Goal: Task Accomplishment & Management: Manage account settings

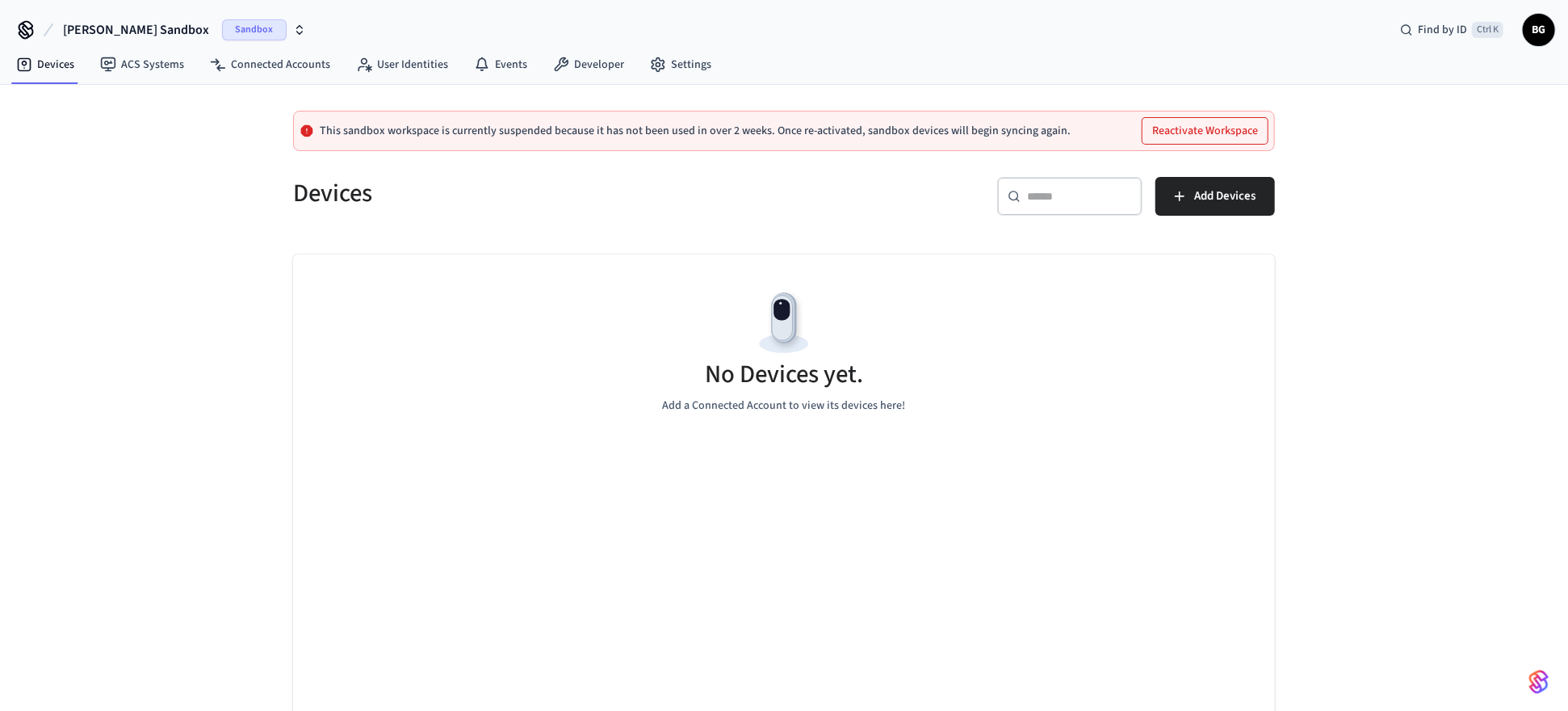
click at [126, 29] on span "[PERSON_NAME] Sandbox" at bounding box center [136, 30] width 146 height 19
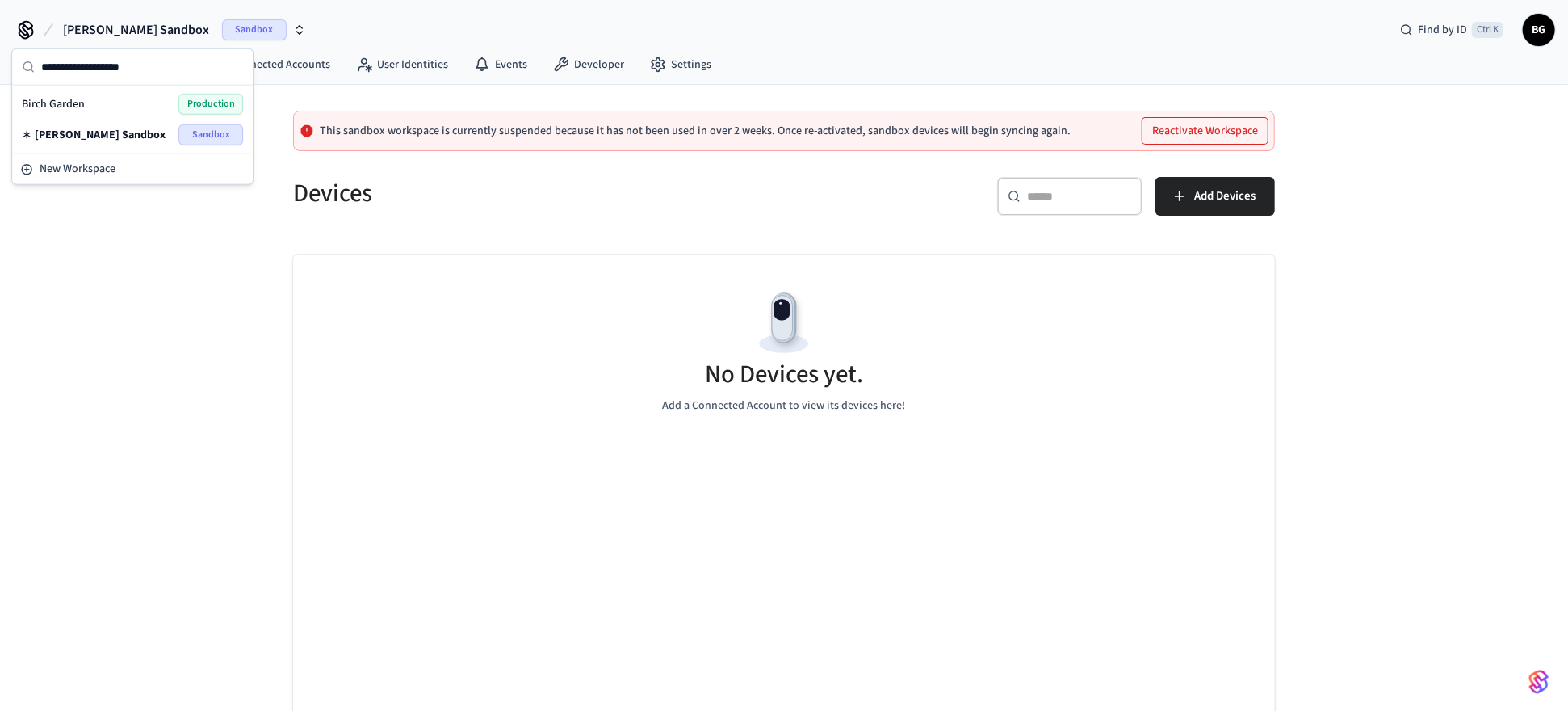
drag, startPoint x: 69, startPoint y: 127, endPoint x: 74, endPoint y: 104, distance: 23.5
click at [74, 104] on div "Birch Garden Production Birch's Sandbox Sandbox" at bounding box center [132, 120] width 234 height 62
click at [74, 104] on span "Birch Garden" at bounding box center [54, 104] width 63 height 16
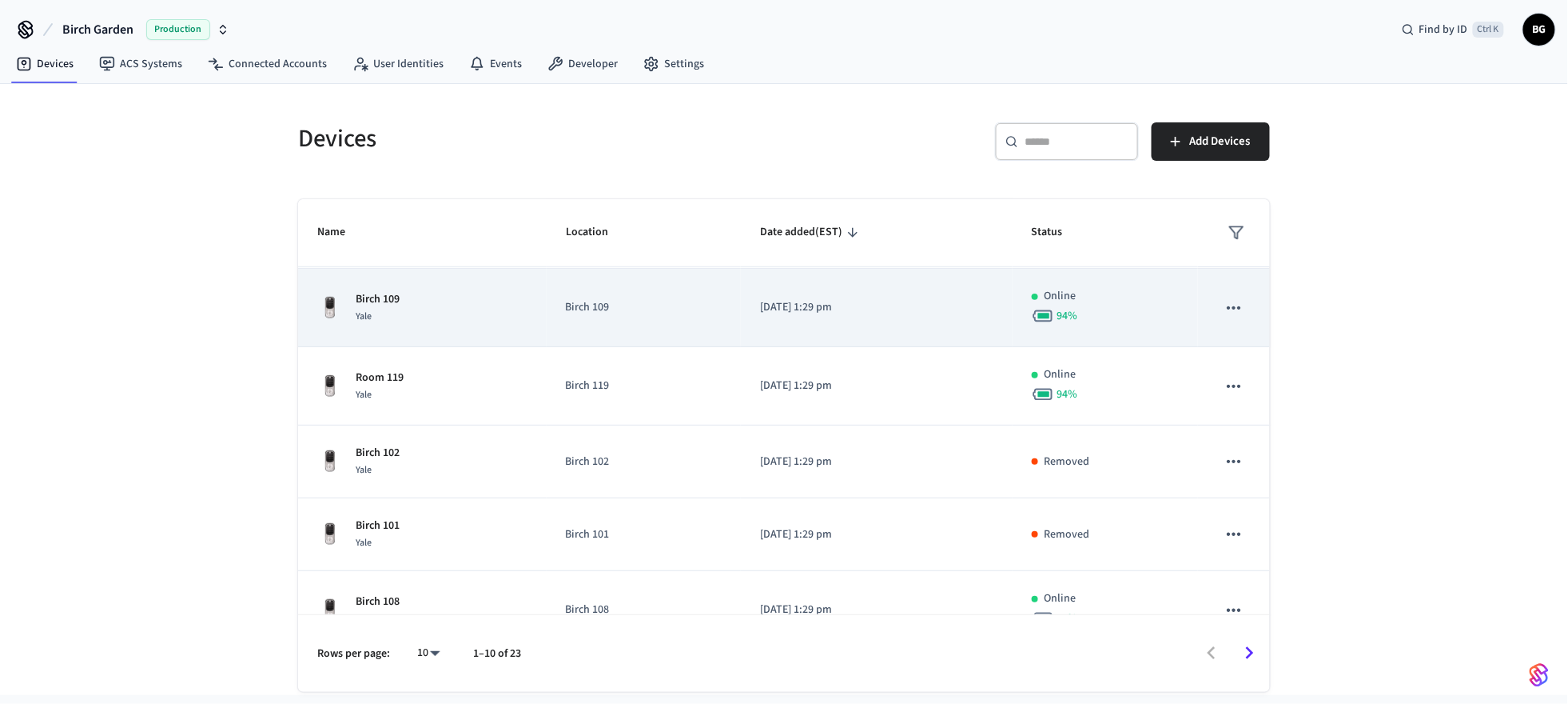
scroll to position [419, 0]
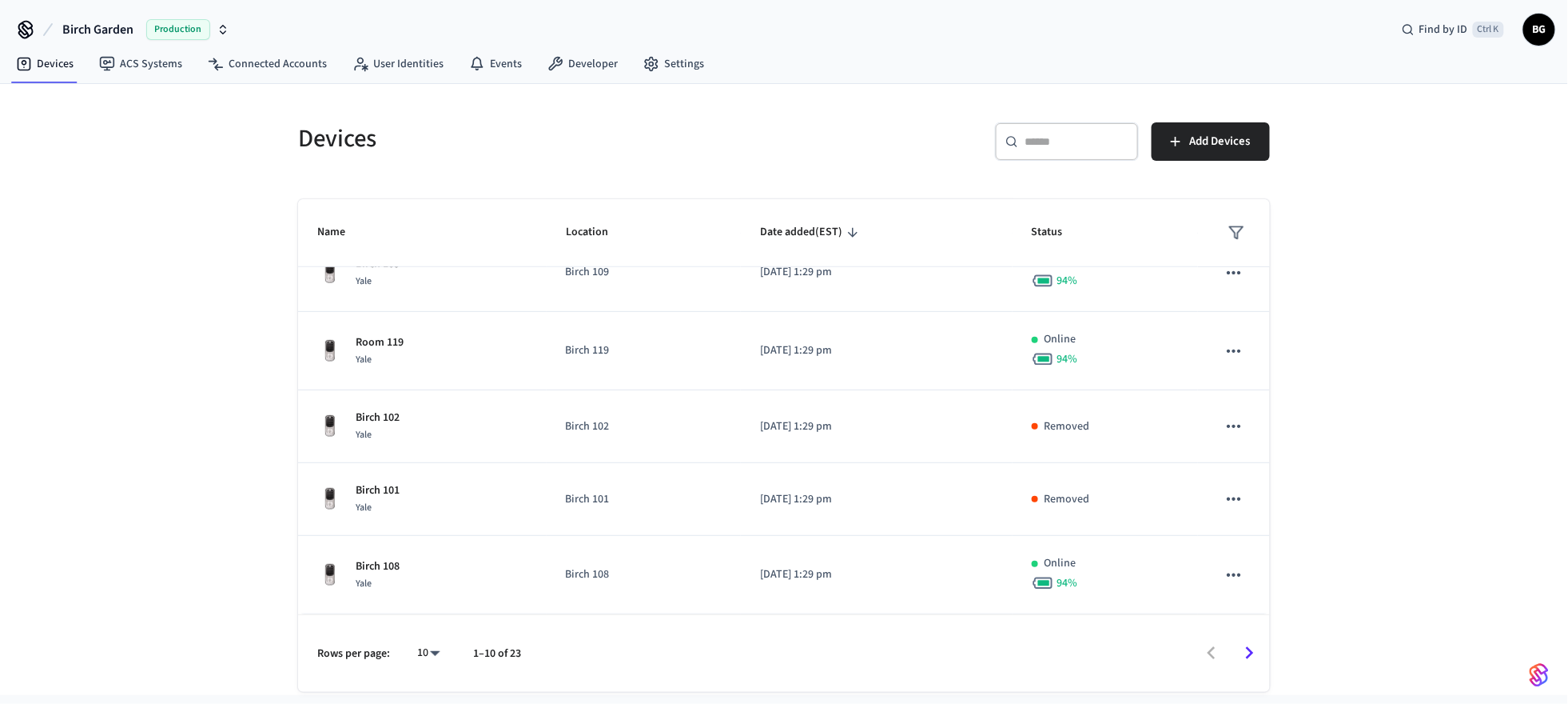
click at [431, 654] on body "Birch Garden Production Find by ID Ctrl K BG Devices ACS Systems Connected Acco…" at bounding box center [784, 347] width 1568 height 694
click at [433, 613] on li "100" at bounding box center [422, 614] width 43 height 44
type input "***"
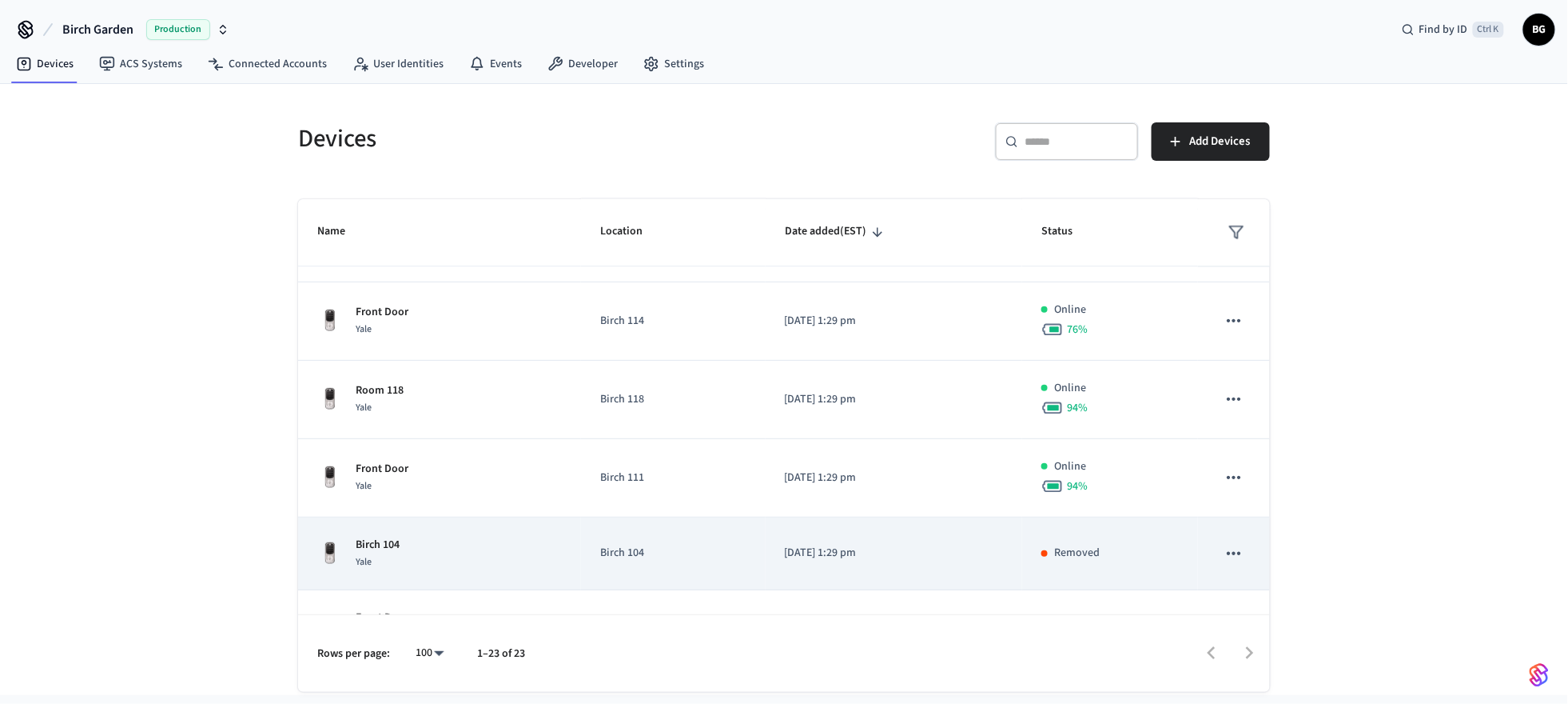
scroll to position [1412, 0]
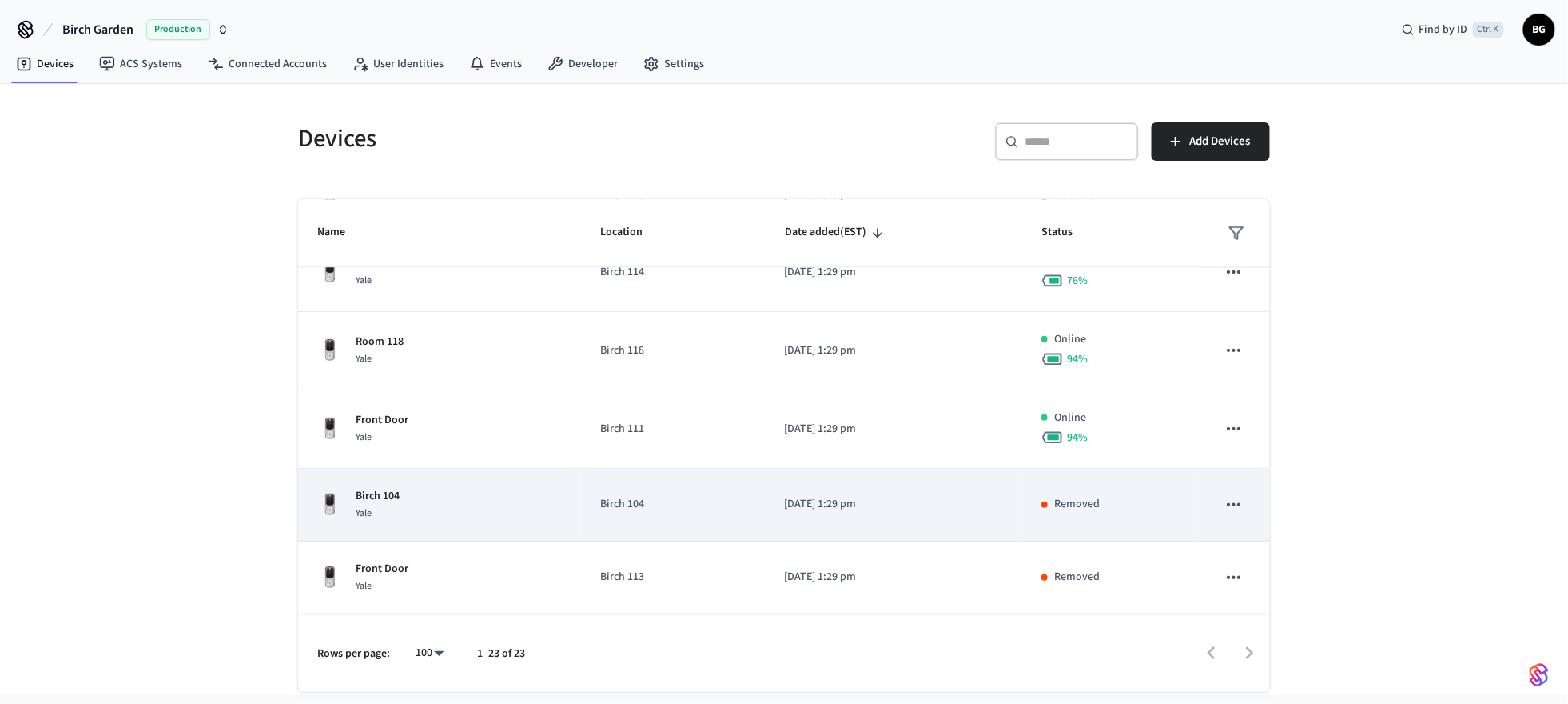
click at [1226, 505] on icon "sticky table" at bounding box center [1233, 505] width 14 height 3
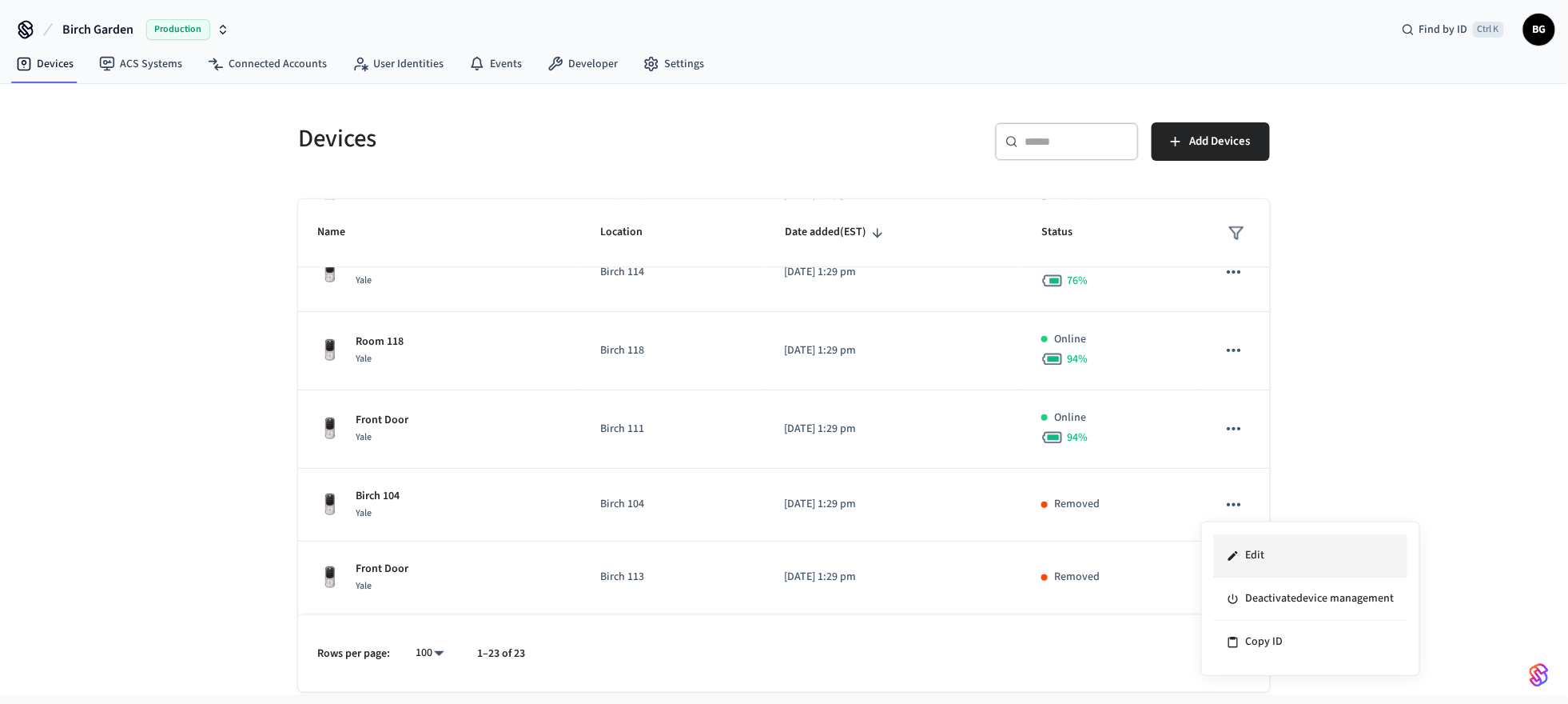
click at [1260, 559] on li "Edit" at bounding box center [1311, 556] width 193 height 44
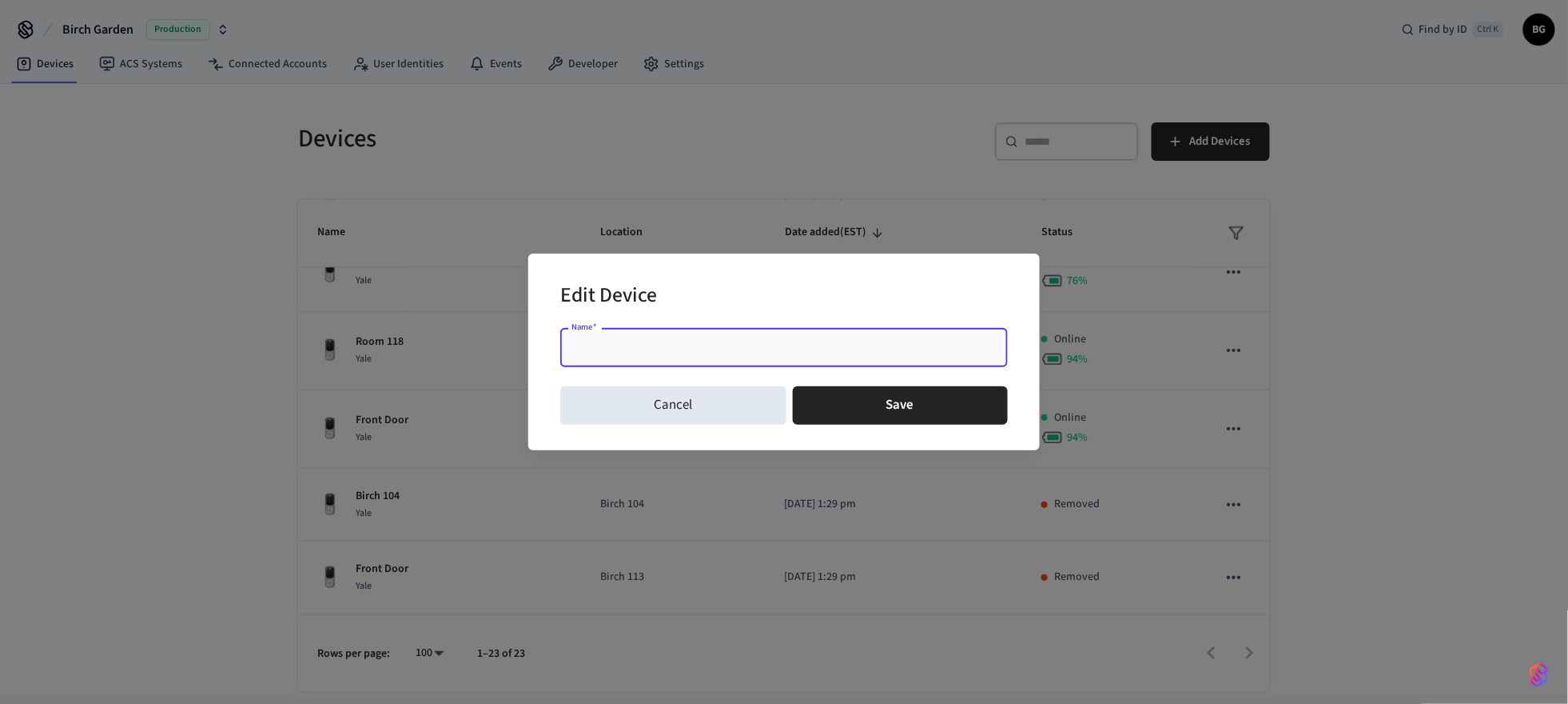
click at [817, 298] on div "Edit Device" at bounding box center [784, 297] width 448 height 49
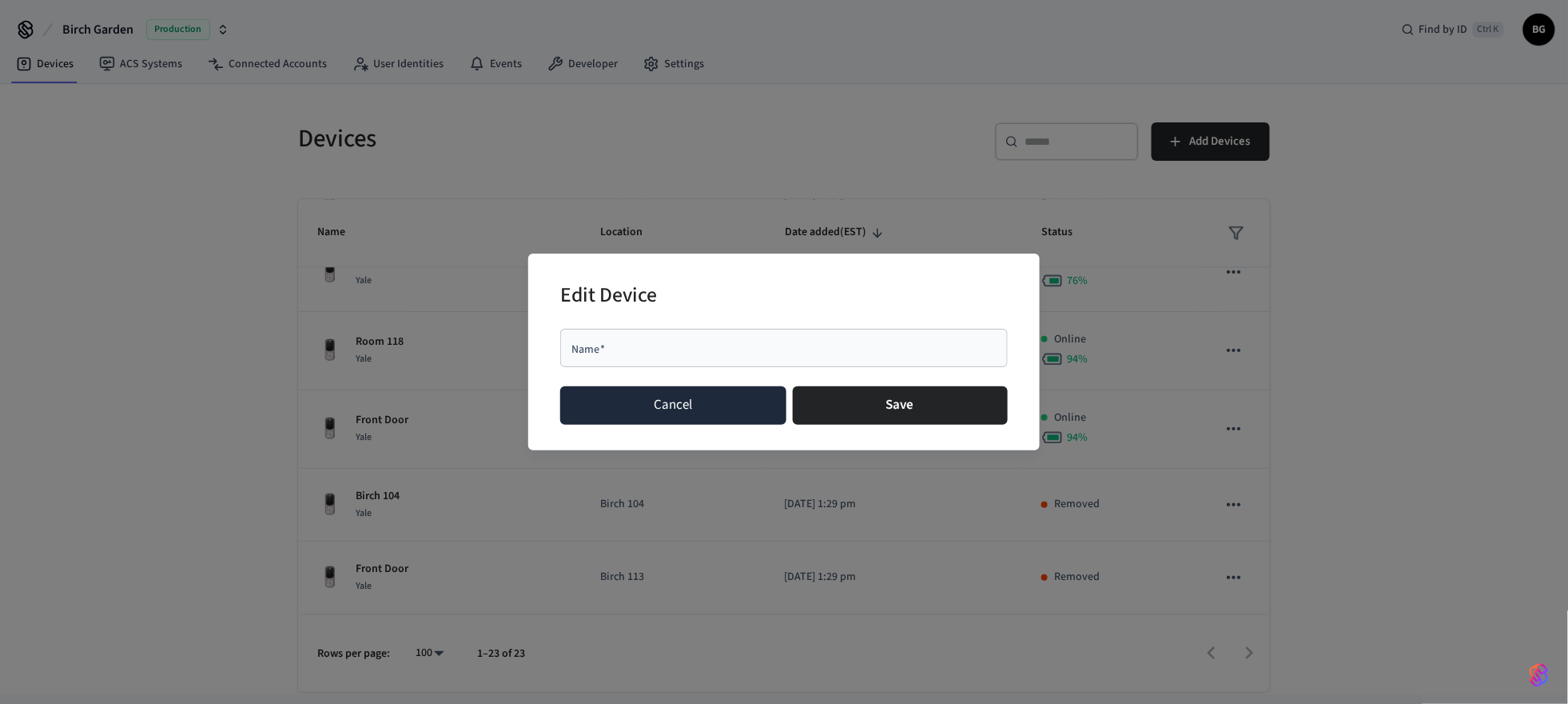
click at [693, 415] on button "Cancel" at bounding box center [673, 406] width 226 height 38
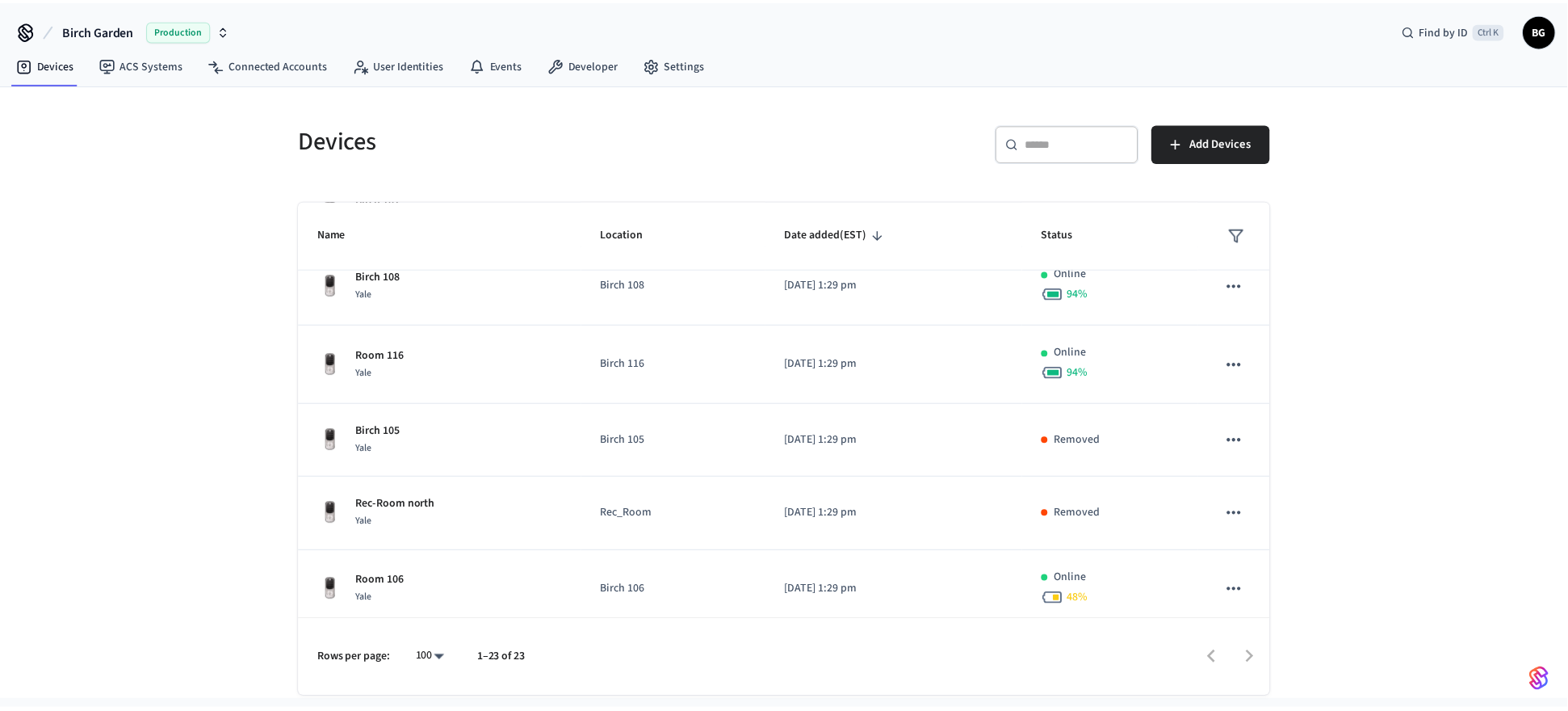
scroll to position [564, 0]
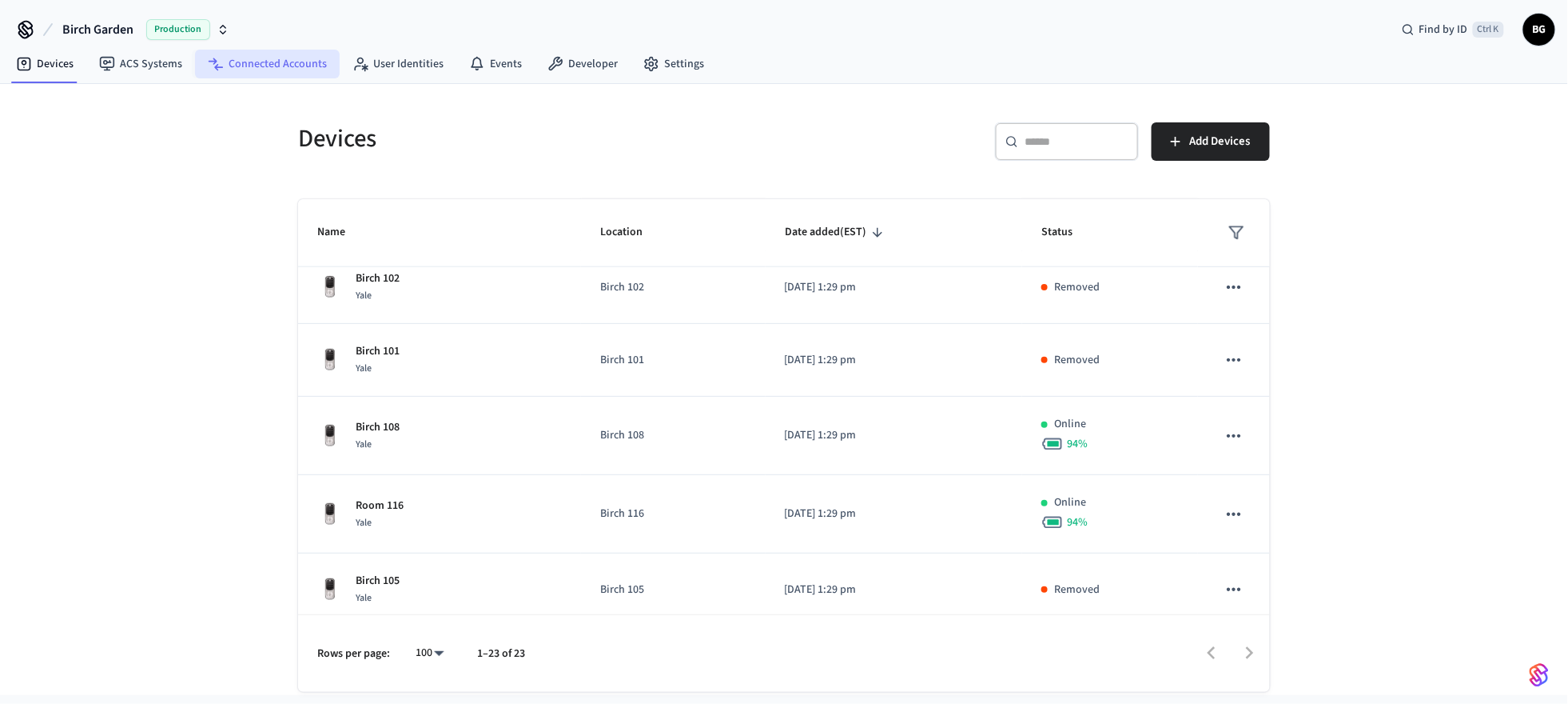
click at [270, 68] on link "Connected Accounts" at bounding box center [267, 64] width 144 height 29
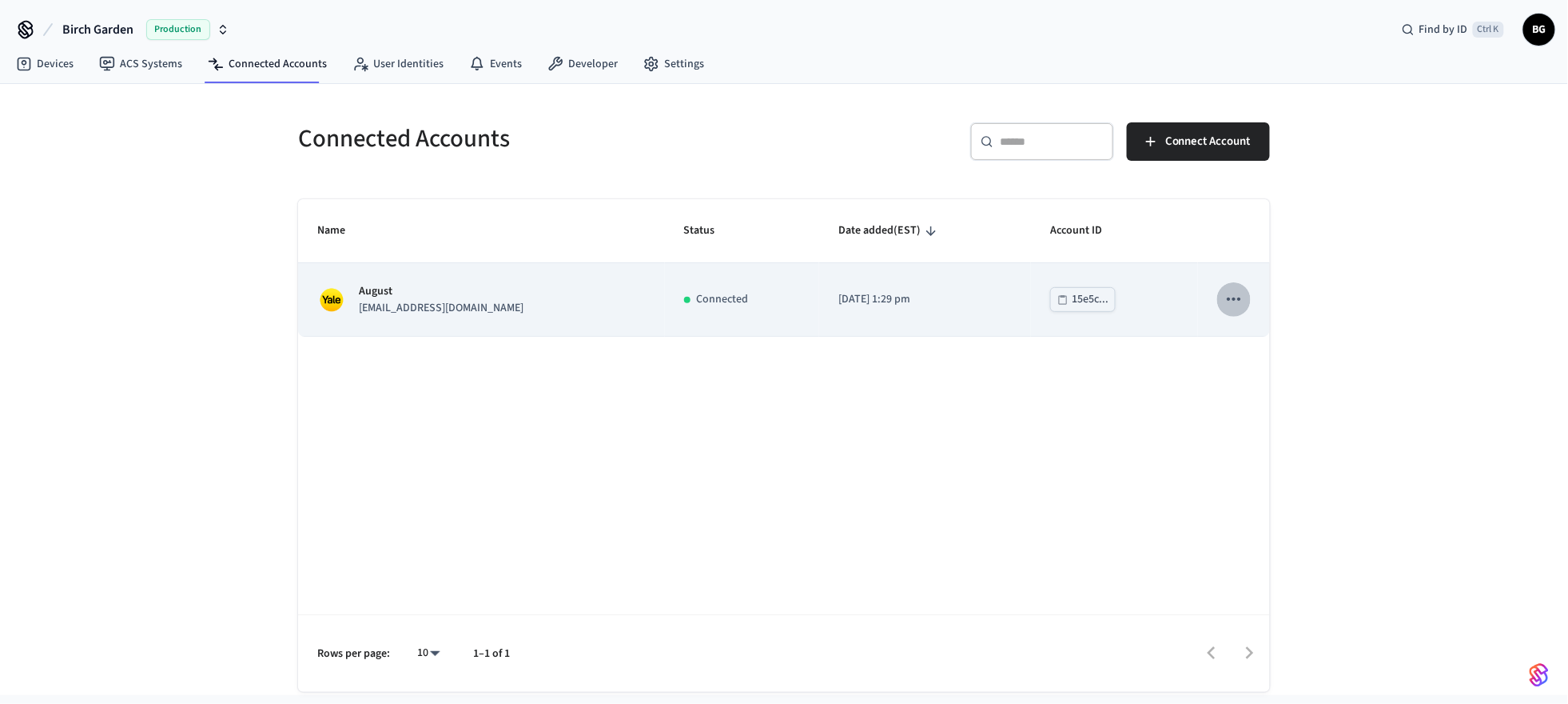
click at [1231, 299] on icon "sticky table" at bounding box center [1234, 299] width 21 height 21
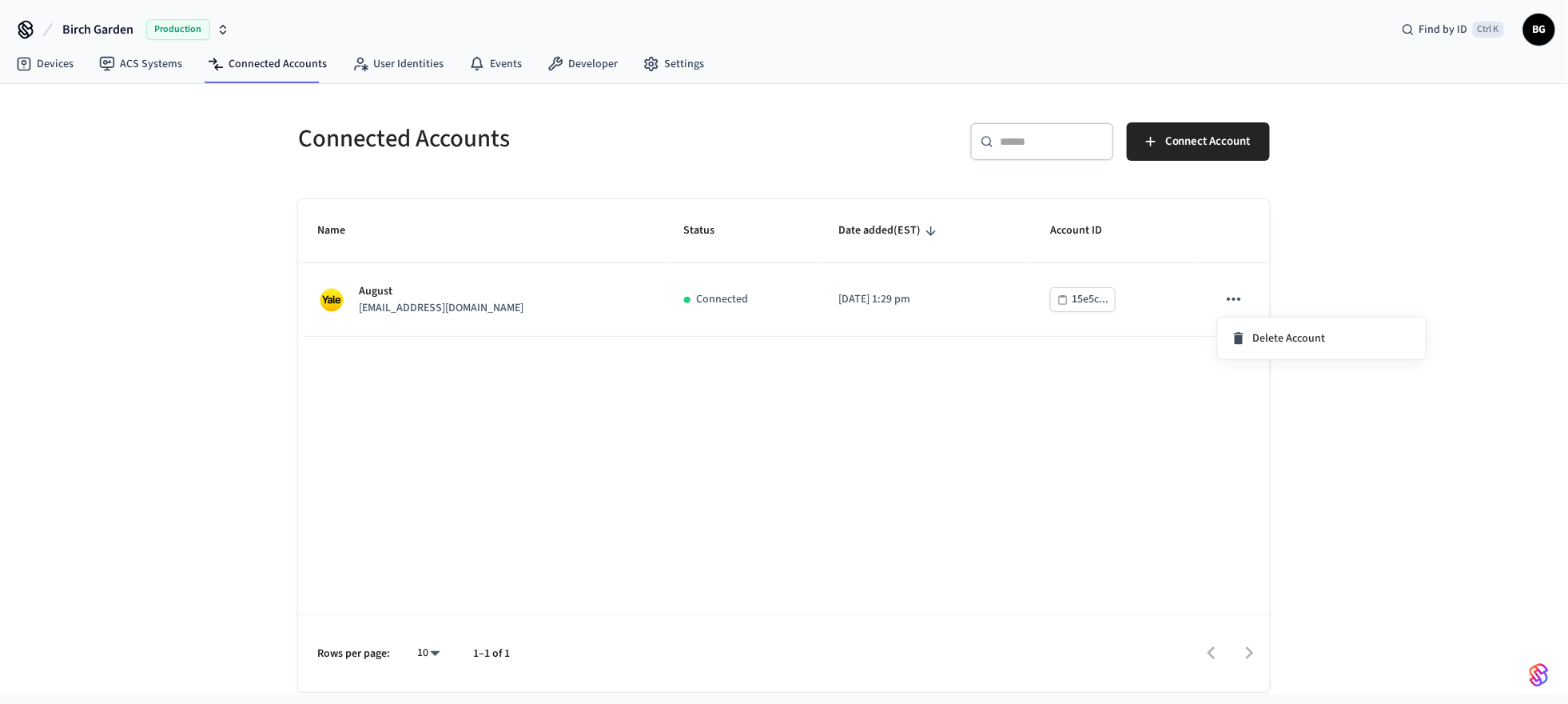
click at [1081, 300] on div at bounding box center [784, 352] width 1568 height 704
click at [1081, 300] on div "15e5c..." at bounding box center [1090, 299] width 37 height 20
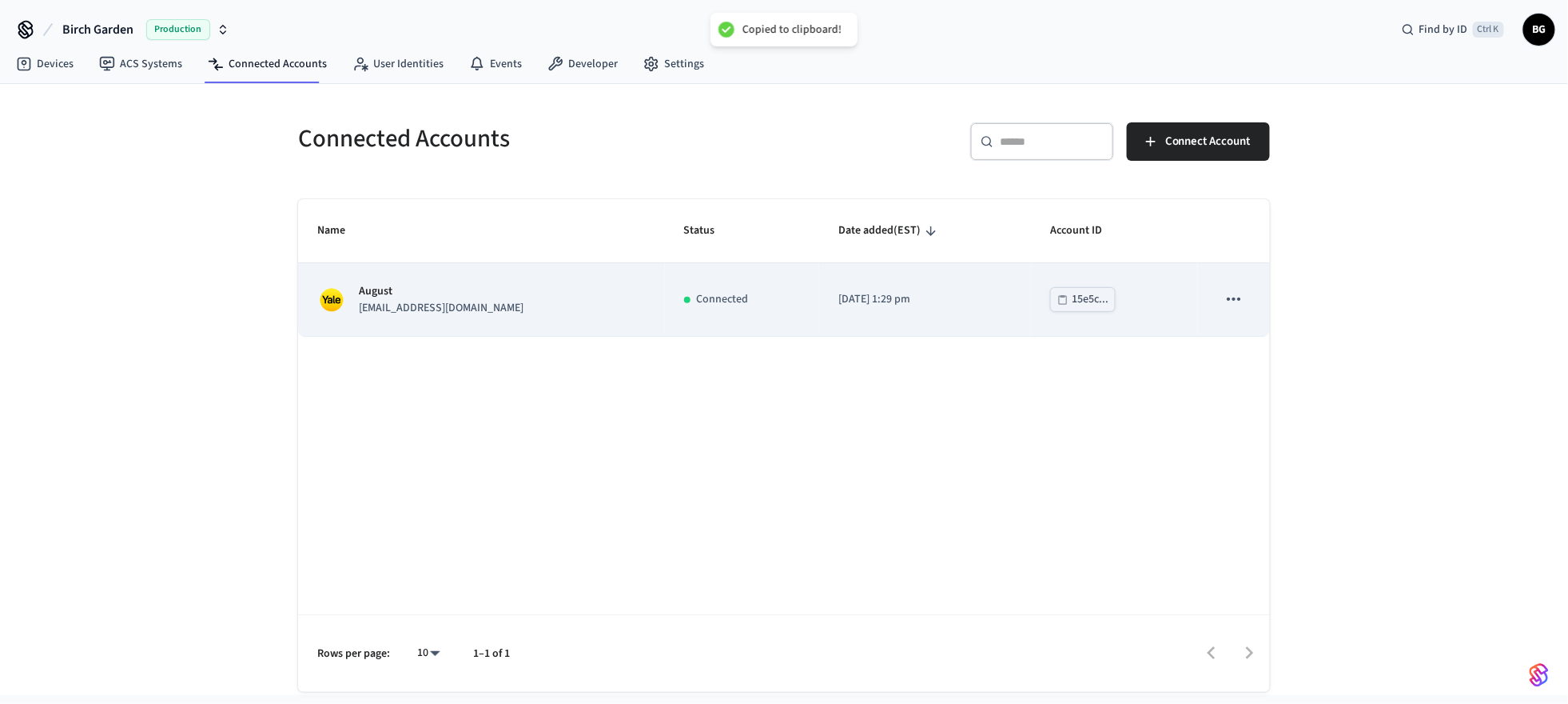
click at [874, 306] on p "[DATE] 1:29 pm" at bounding box center [924, 298] width 173 height 17
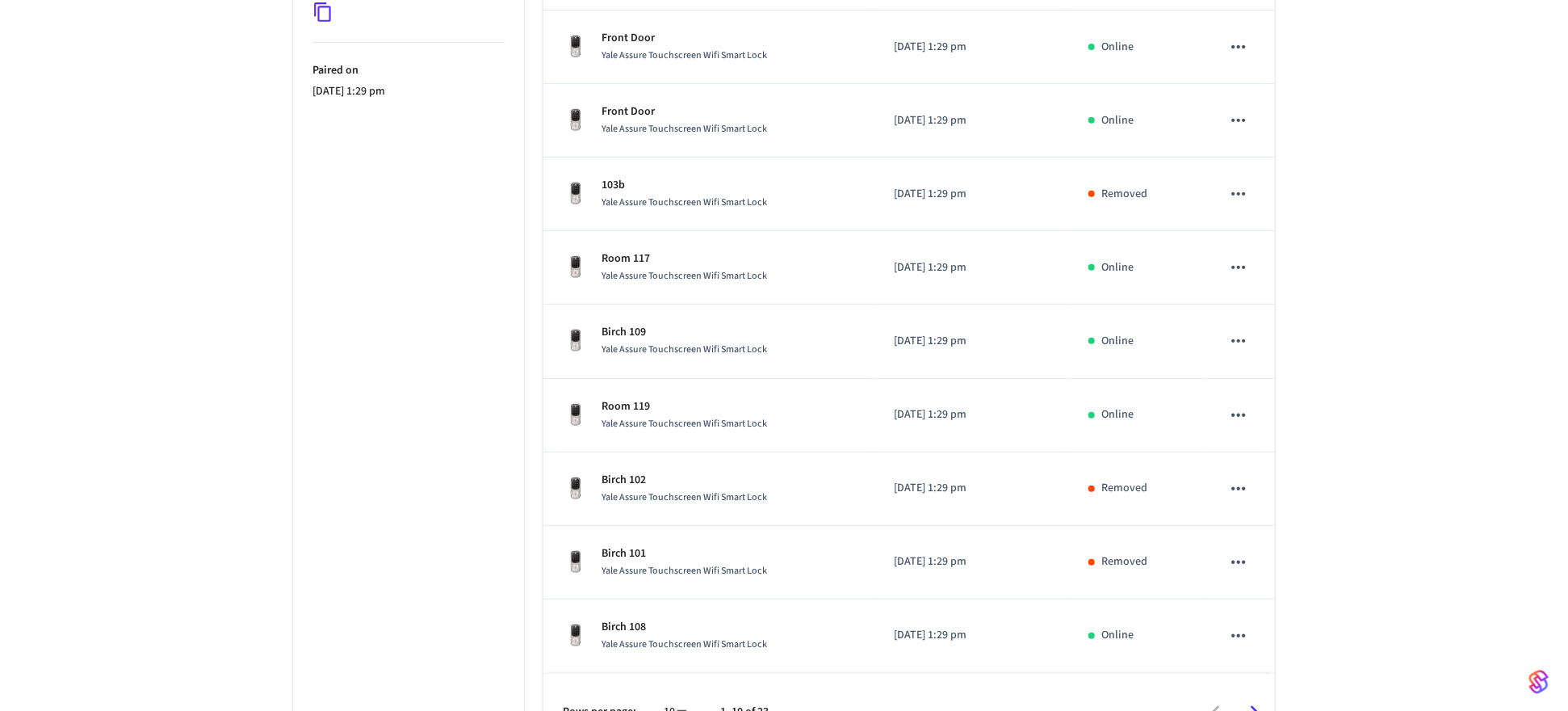
scroll to position [107, 0]
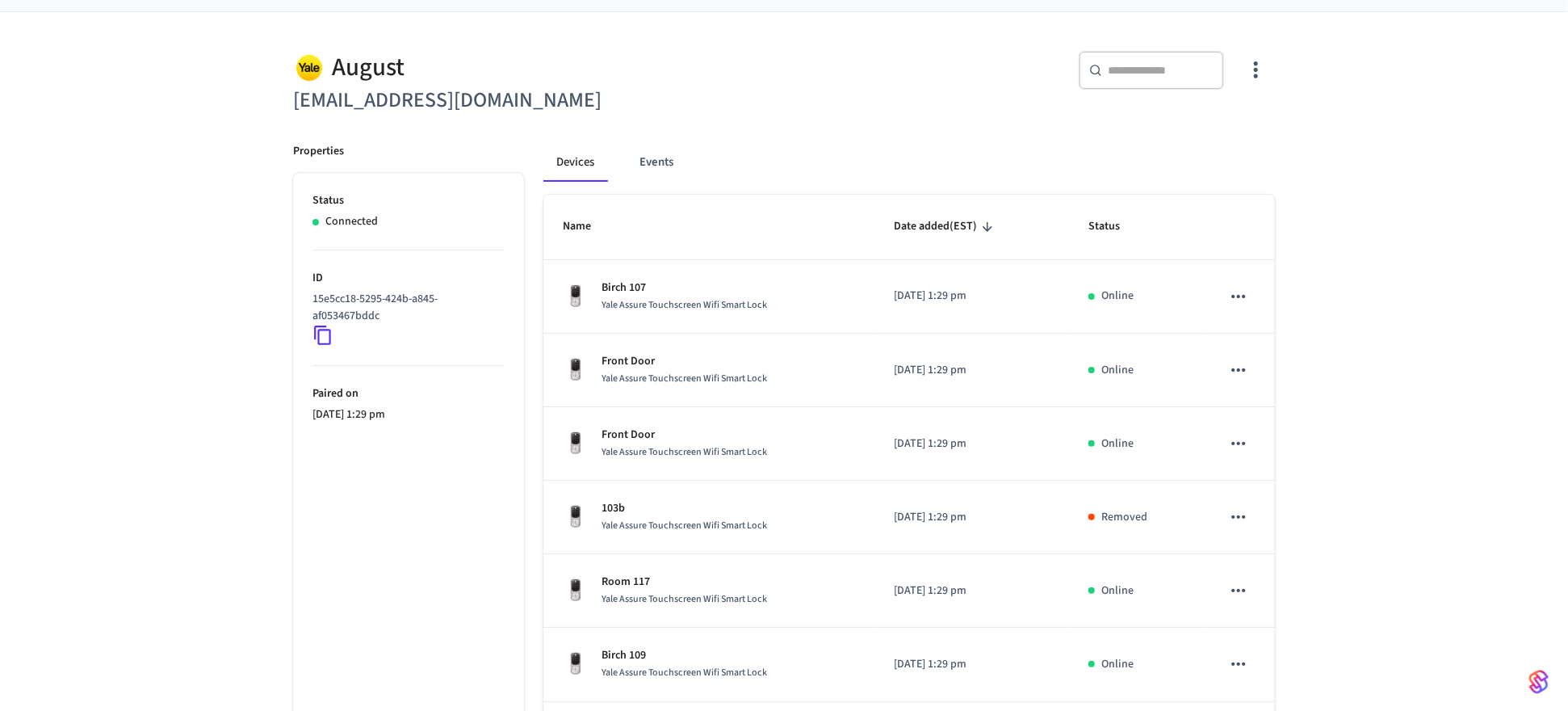
click at [1257, 76] on icon "button" at bounding box center [1256, 70] width 4 height 17
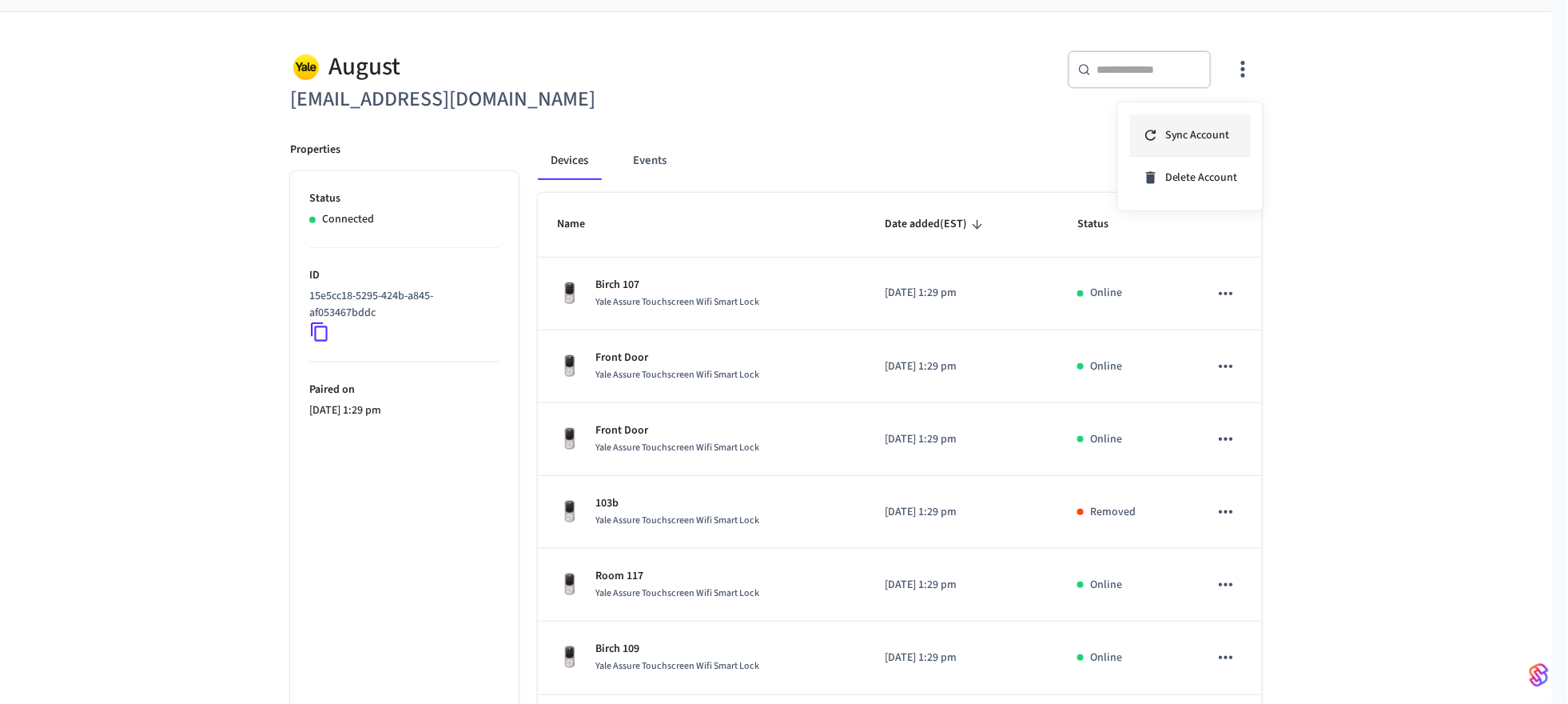
click at [1199, 135] on span "Sync Account" at bounding box center [1198, 135] width 64 height 16
click at [1407, 447] on div at bounding box center [784, 352] width 1568 height 704
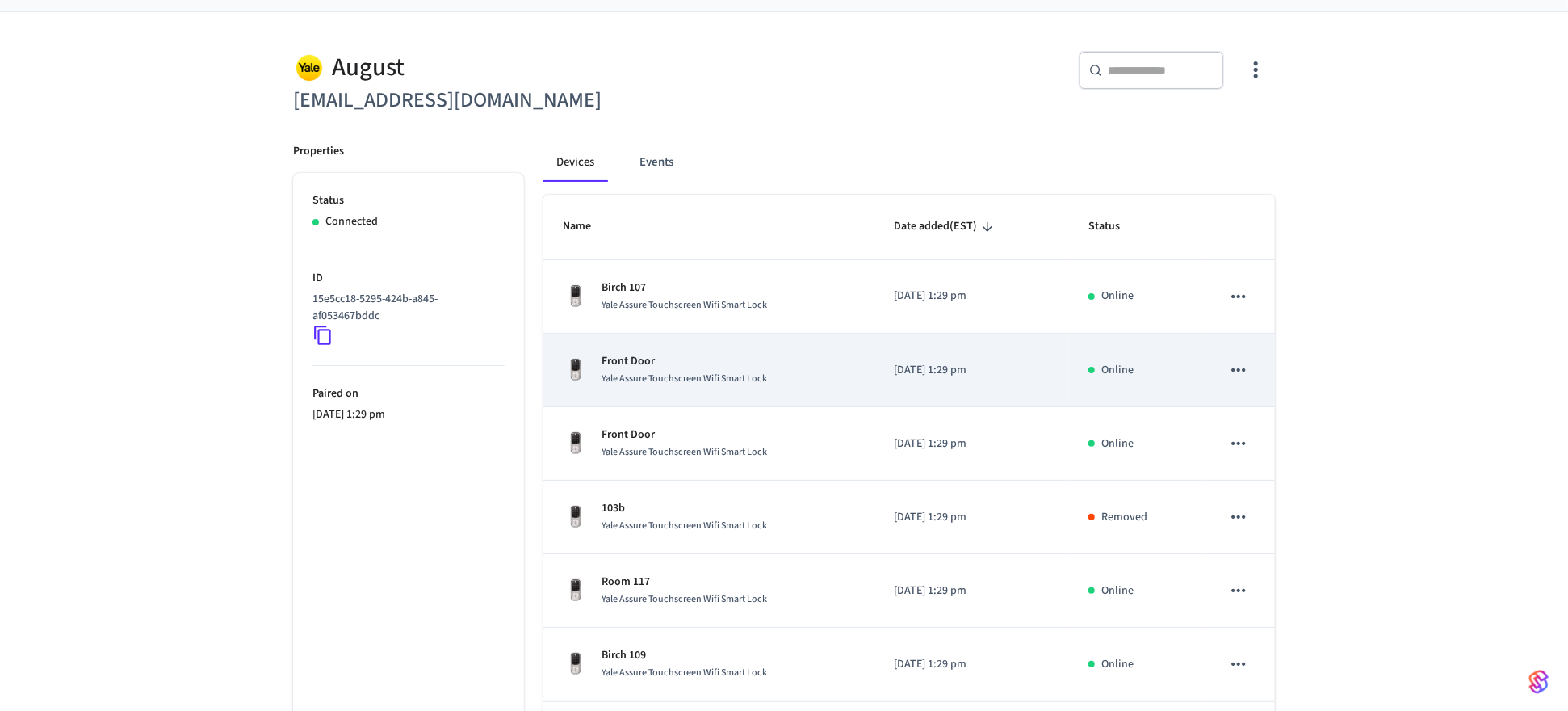
scroll to position [431, 0]
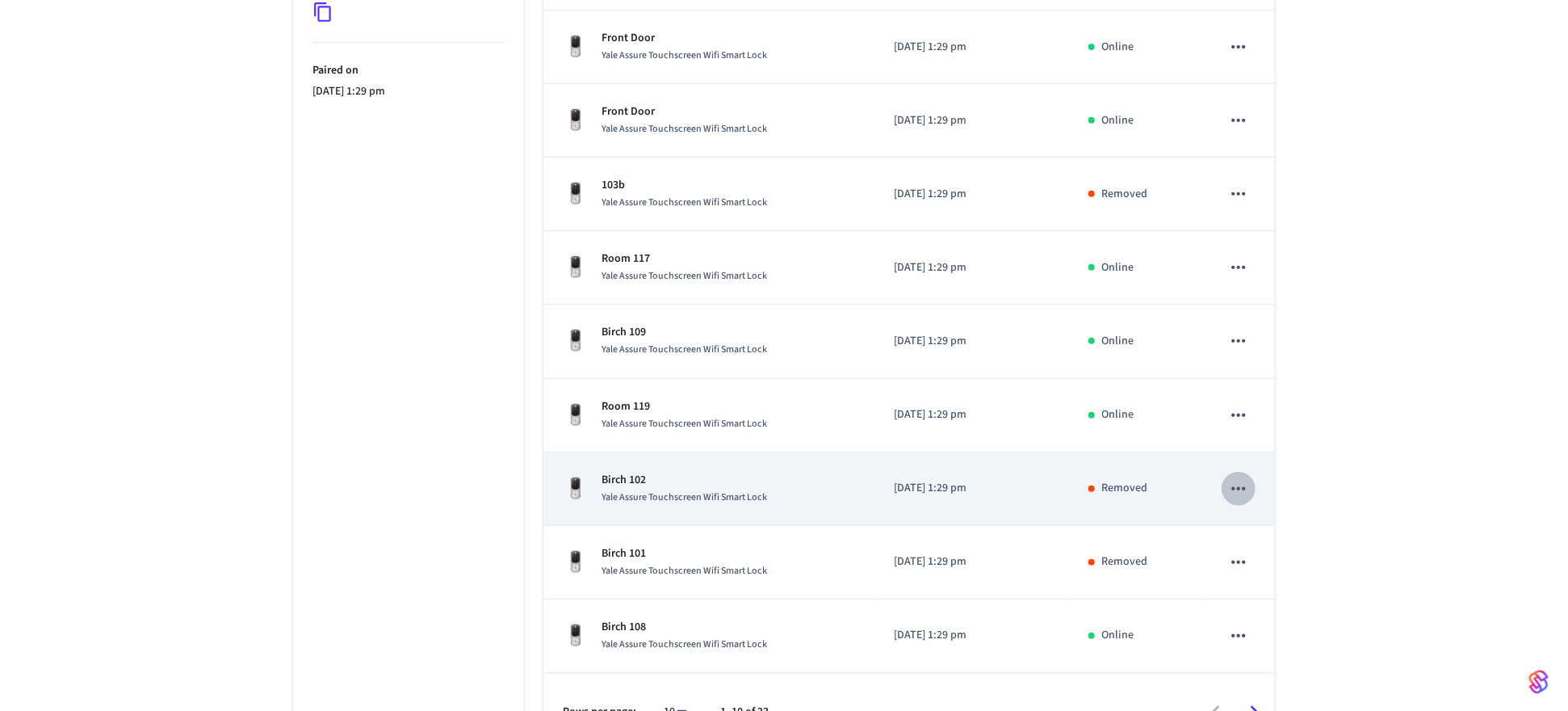
click at [1231, 487] on icon "sticky table" at bounding box center [1238, 489] width 21 height 21
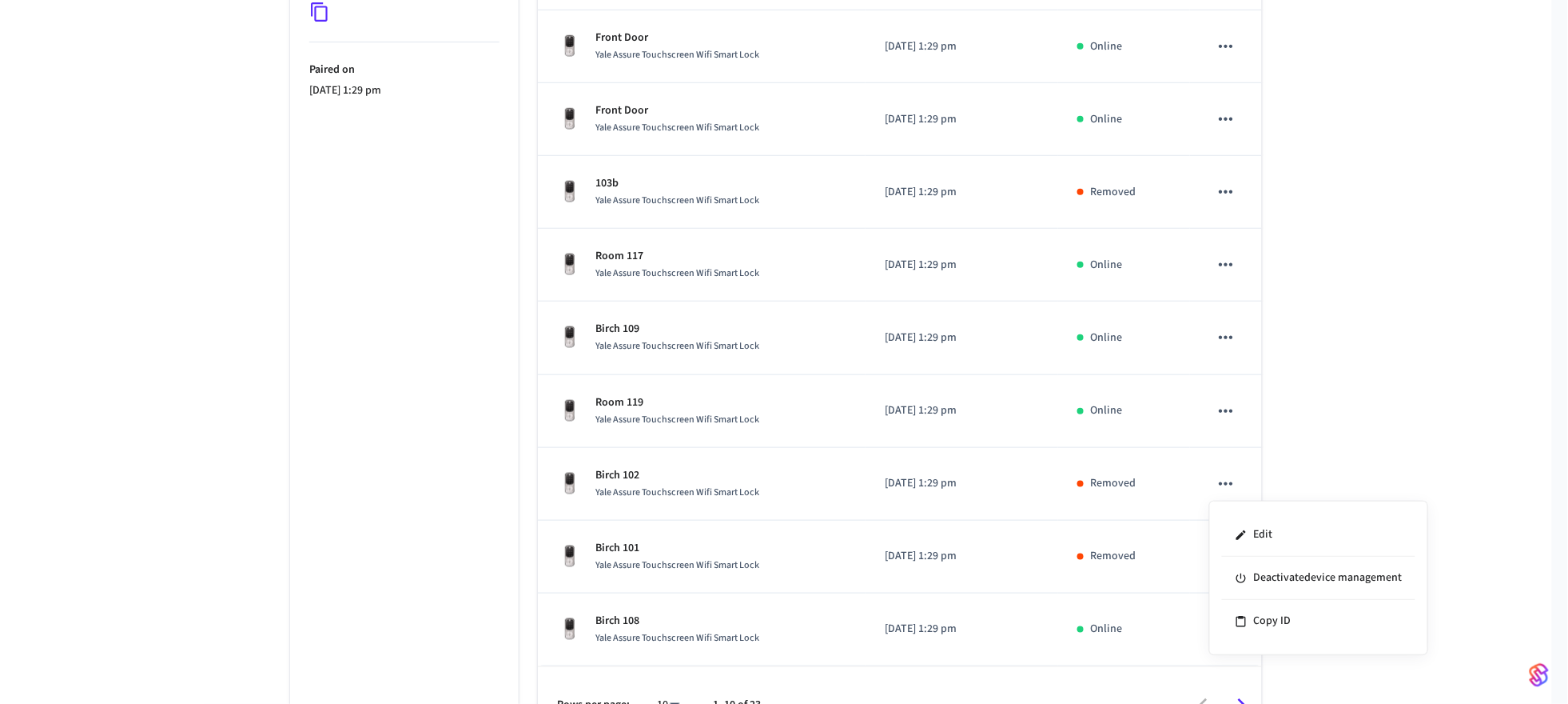
click at [1323, 429] on div at bounding box center [784, 352] width 1568 height 704
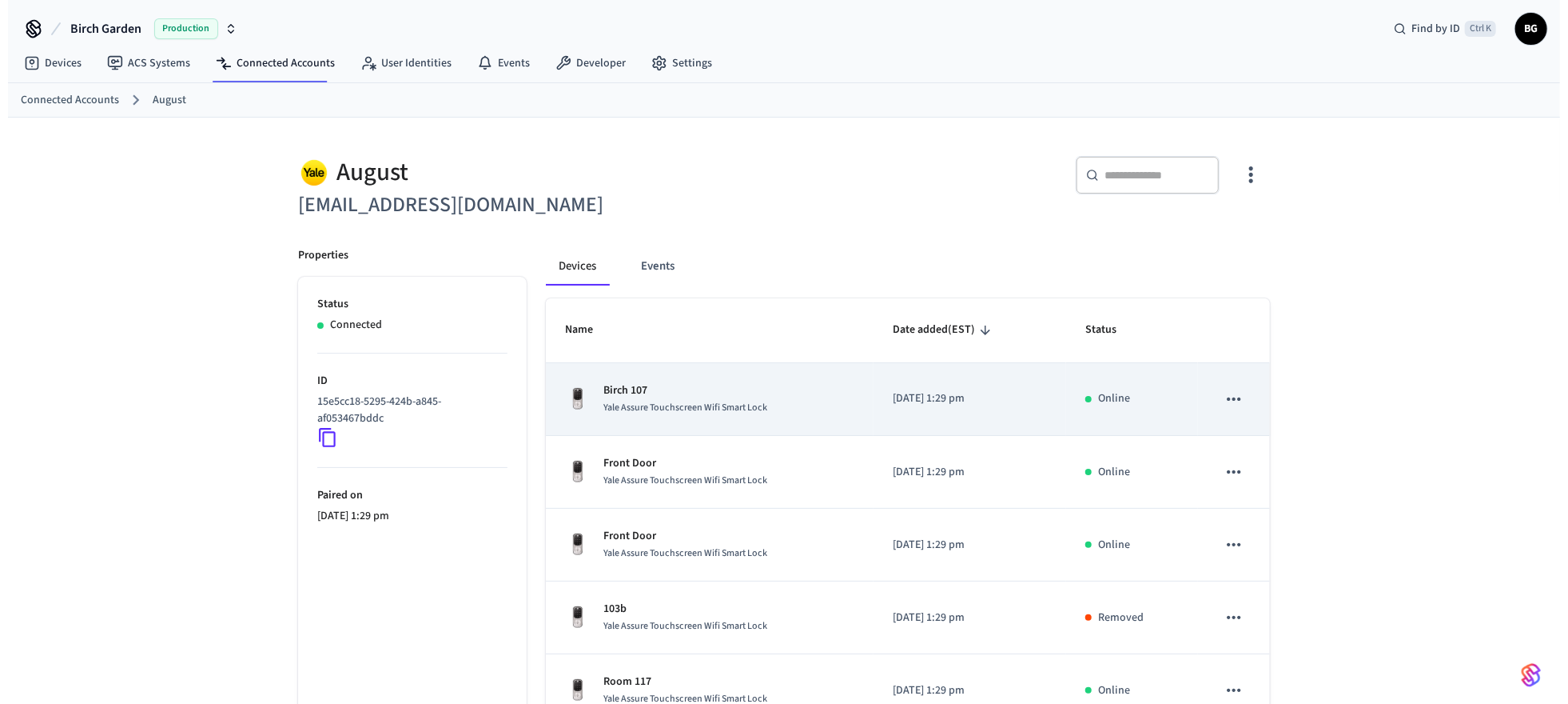
scroll to position [0, 0]
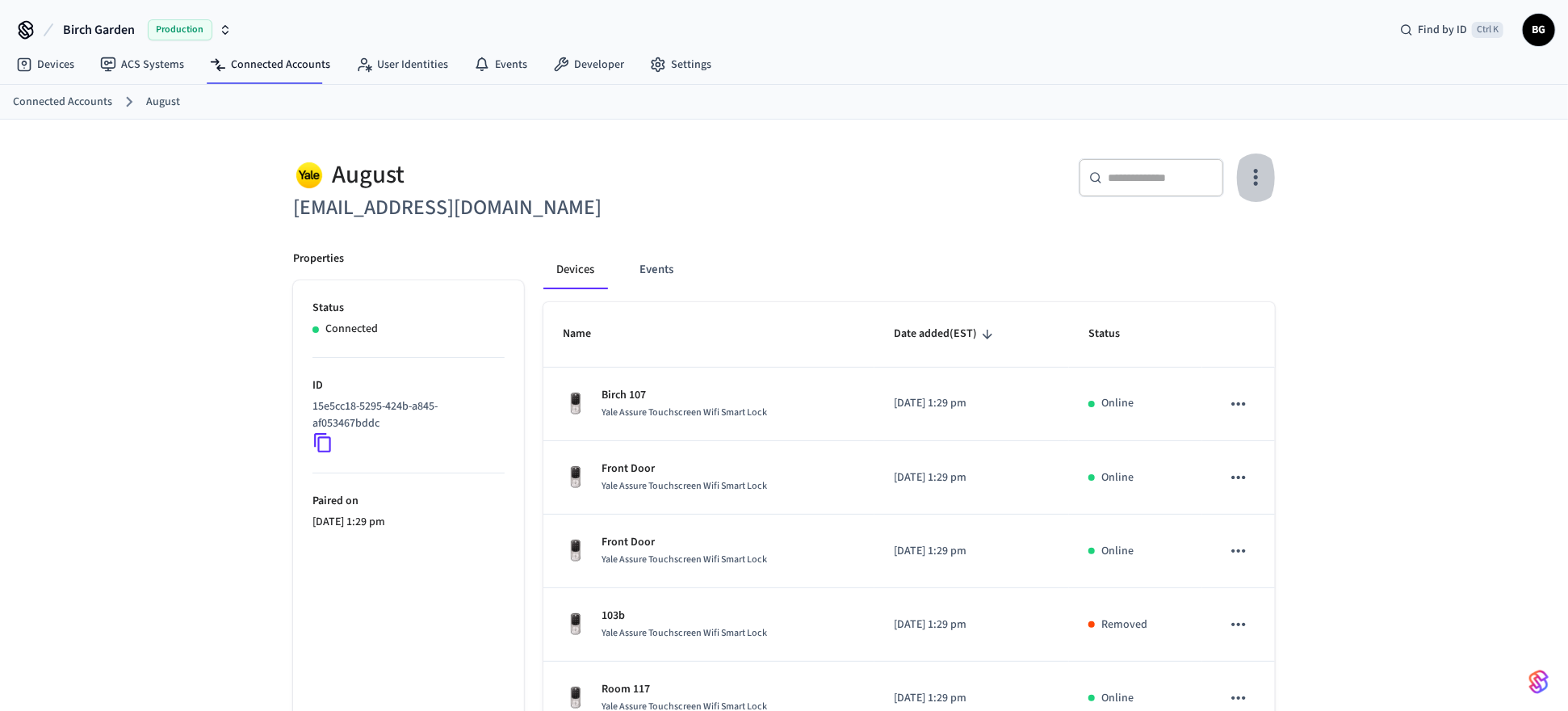
click at [1257, 181] on icon "button" at bounding box center [1256, 177] width 25 height 25
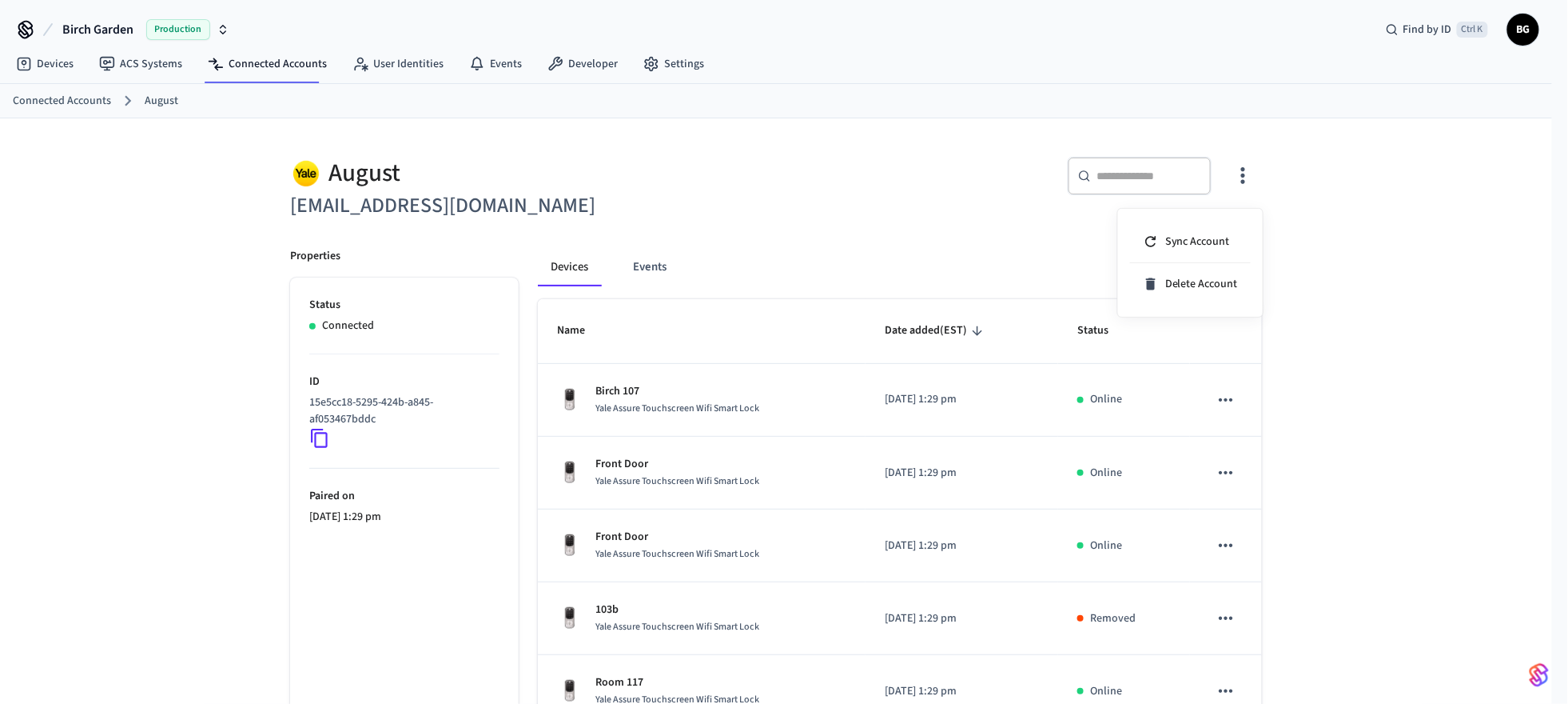
click at [757, 195] on div at bounding box center [784, 352] width 1568 height 704
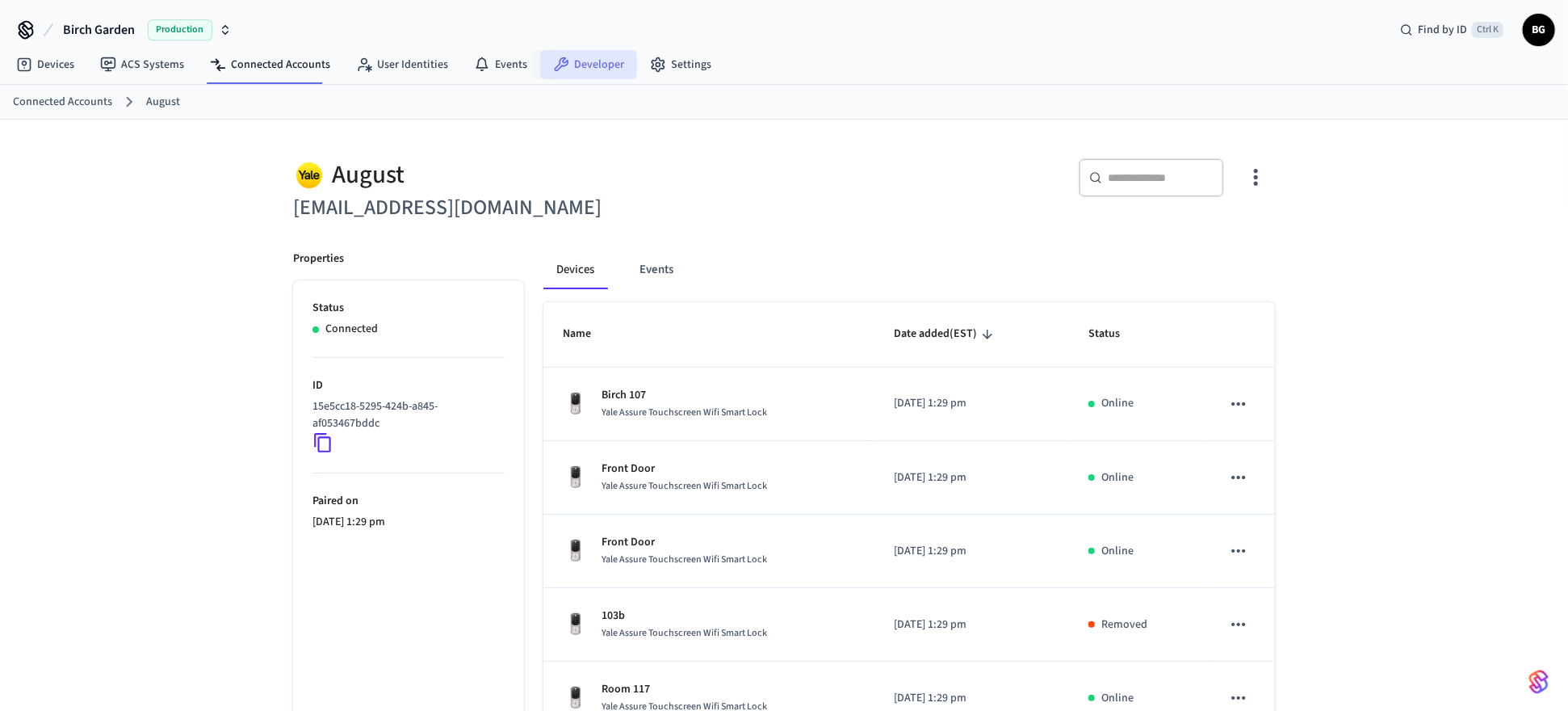
click at [588, 62] on link "Developer" at bounding box center [589, 64] width 97 height 29
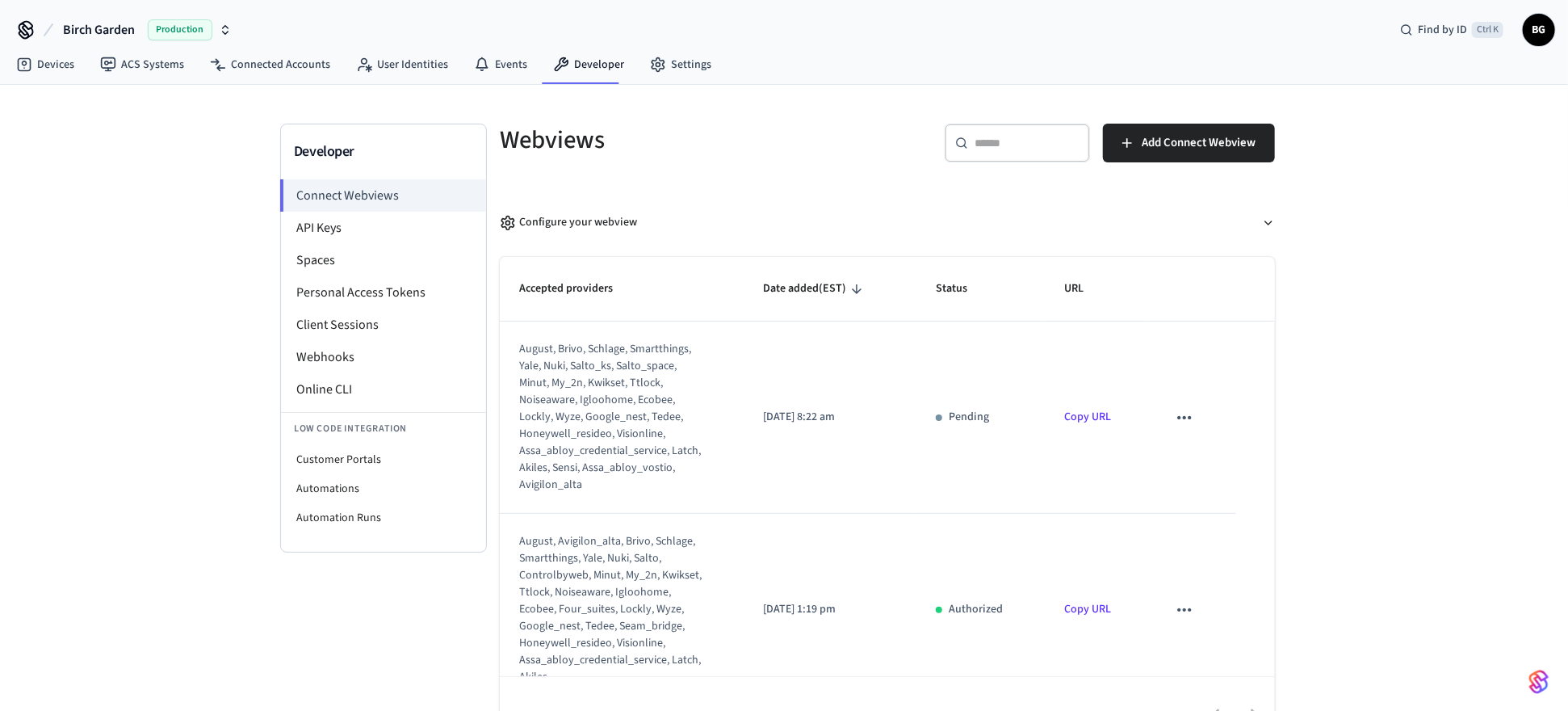
click at [120, 32] on span "Birch Garden" at bounding box center [99, 30] width 72 height 19
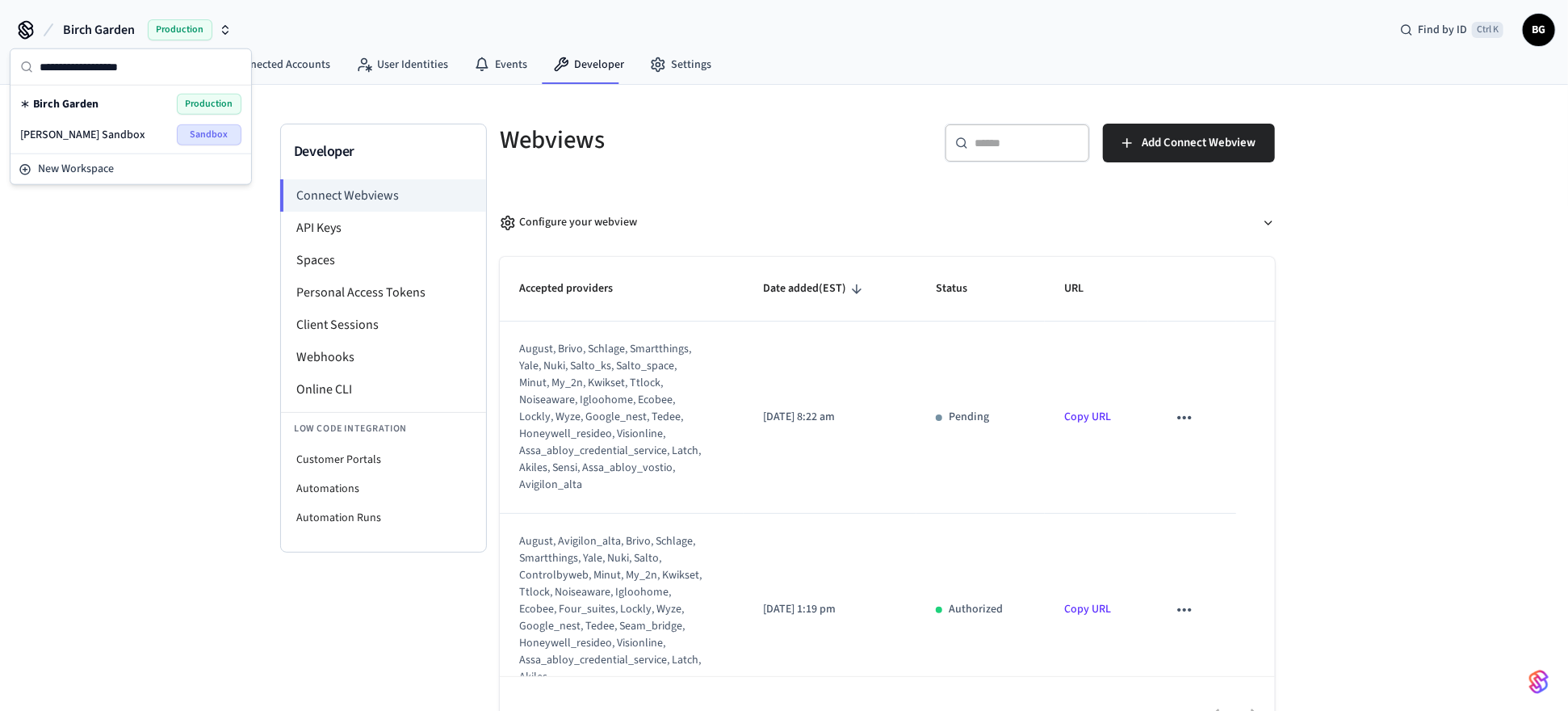
click at [82, 103] on span "Birch Garden" at bounding box center [66, 104] width 65 height 16
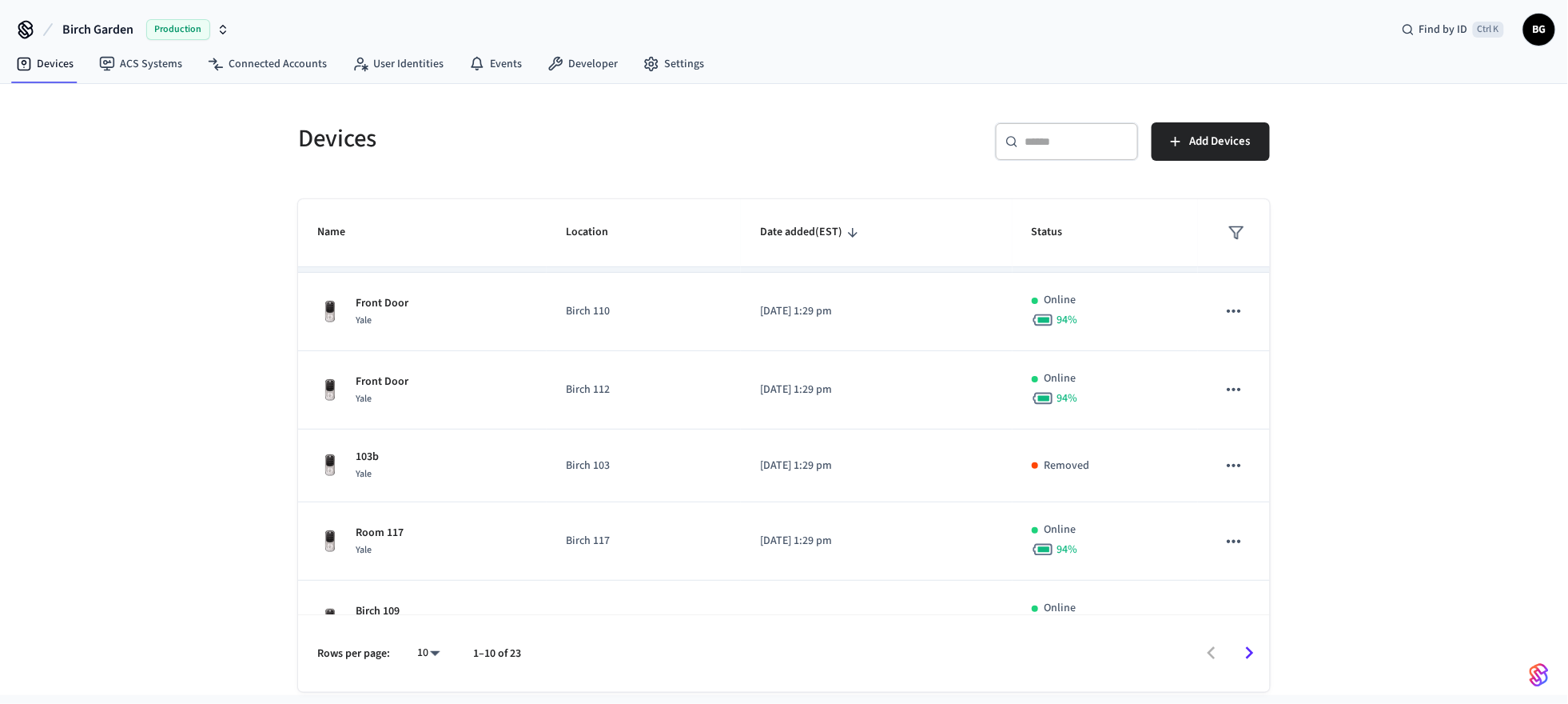
scroll to position [106, 0]
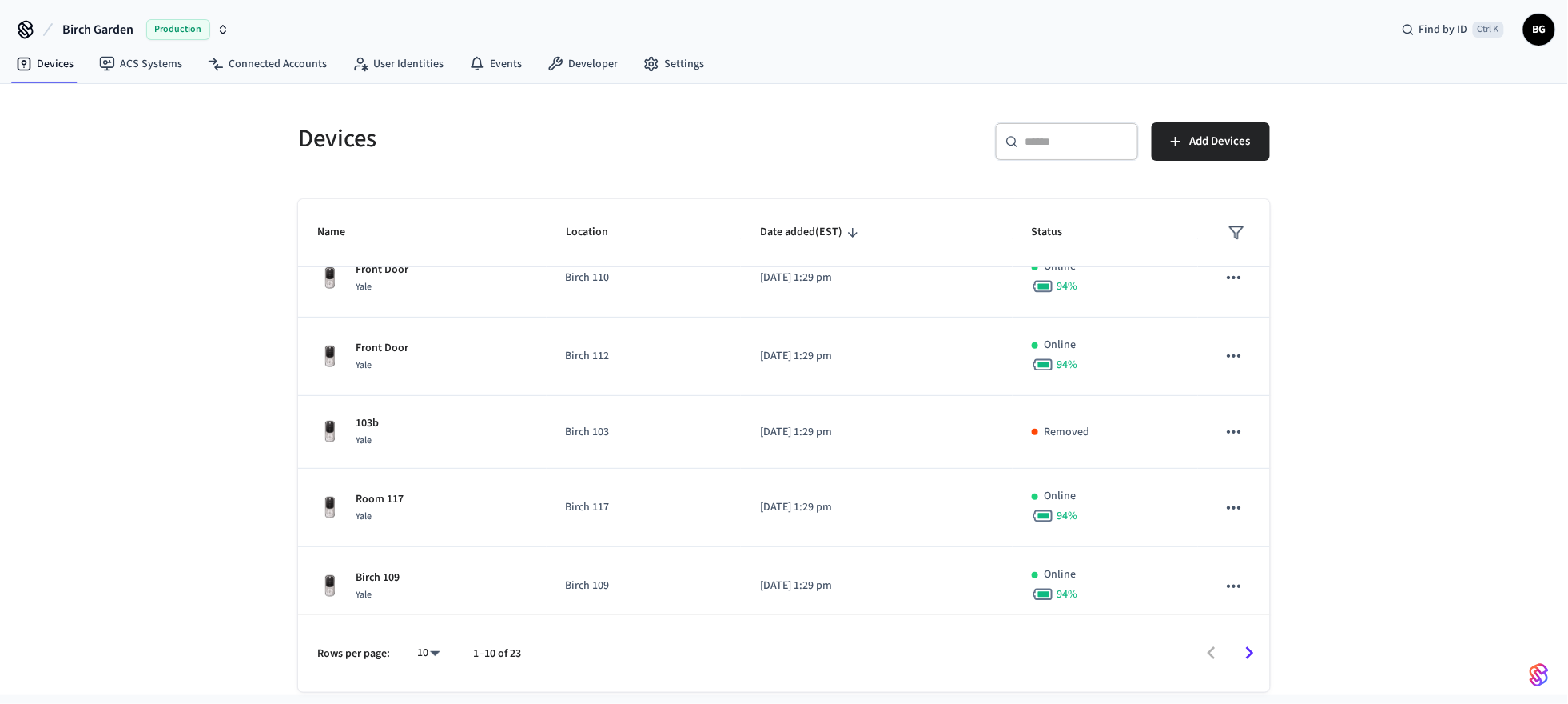
click at [1228, 234] on icon "sticky table" at bounding box center [1236, 232] width 16 height 16
click at [1262, 406] on li "Removed" at bounding box center [1260, 410] width 83 height 43
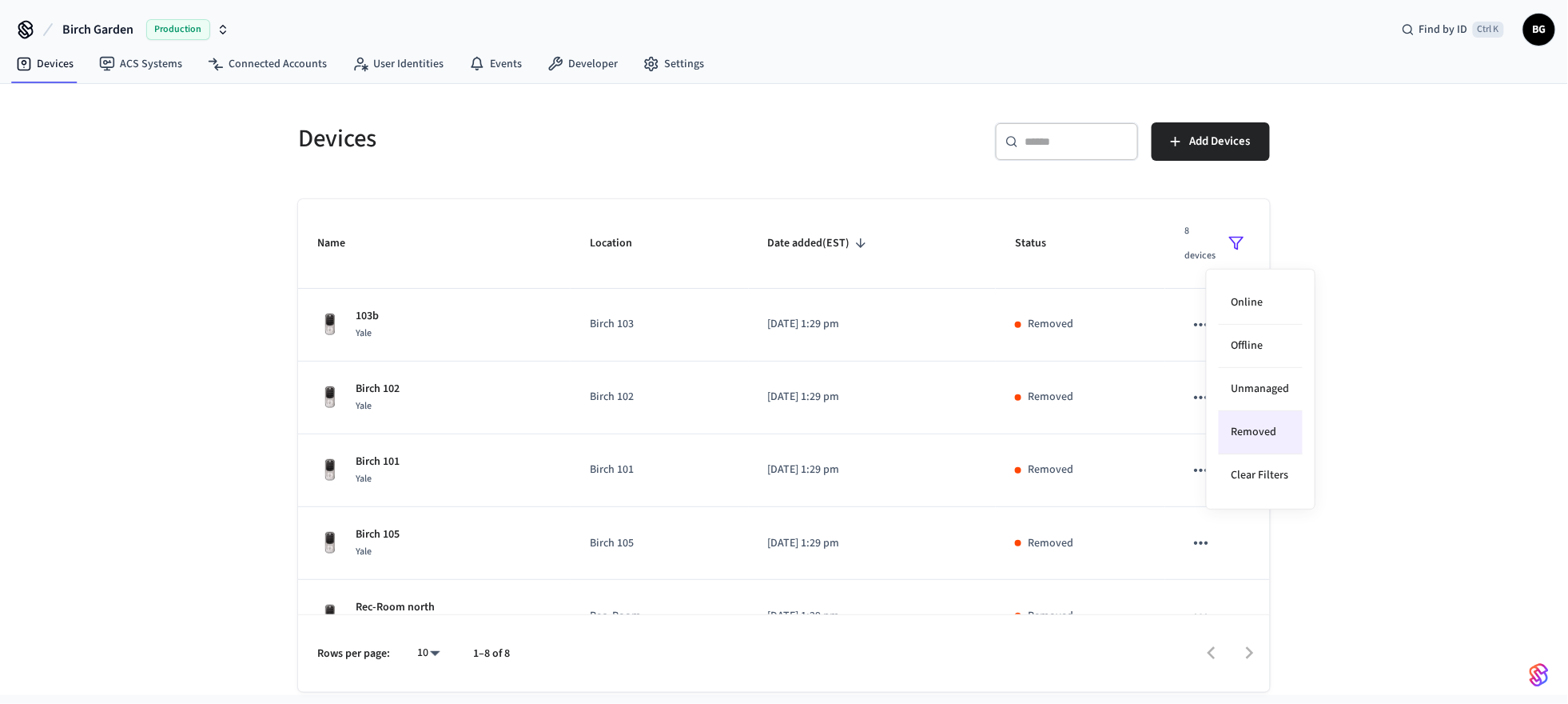
click at [1536, 430] on div at bounding box center [784, 352] width 1568 height 704
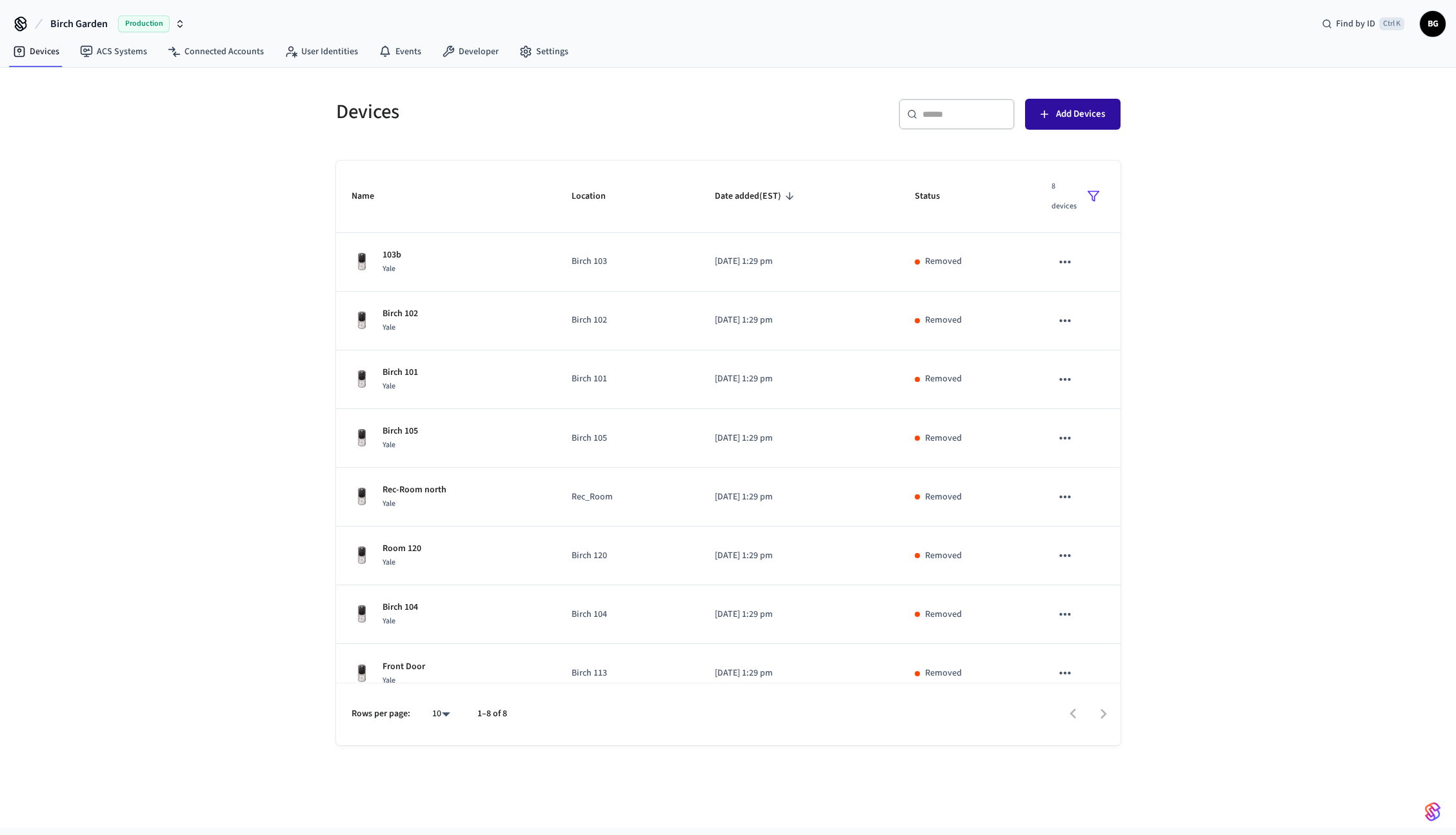
click at [1085, 117] on span "Add Devices" at bounding box center [1080, 114] width 49 height 17
click at [1076, 107] on span "Add Devices" at bounding box center [1080, 114] width 49 height 17
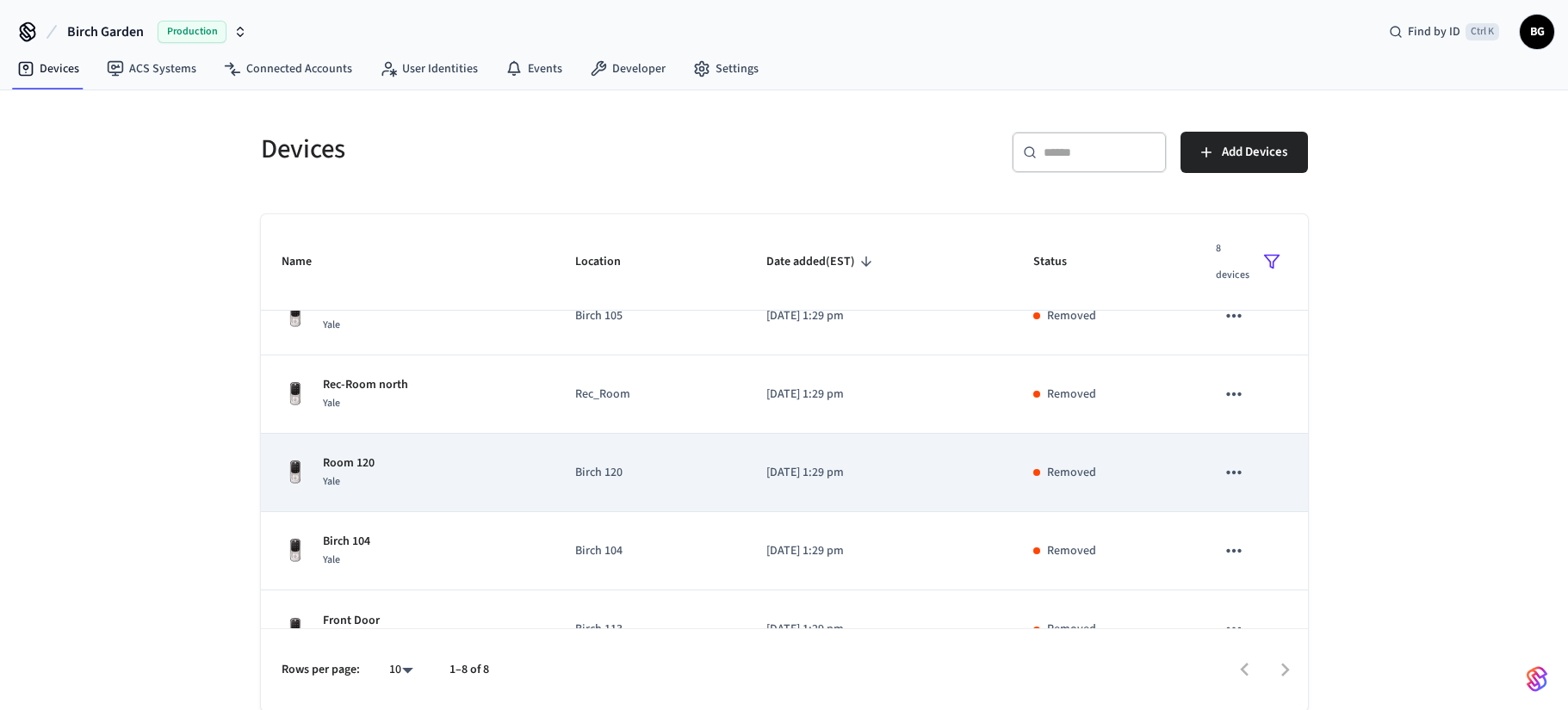
scroll to position [310, 0]
